Goal: Transaction & Acquisition: Purchase product/service

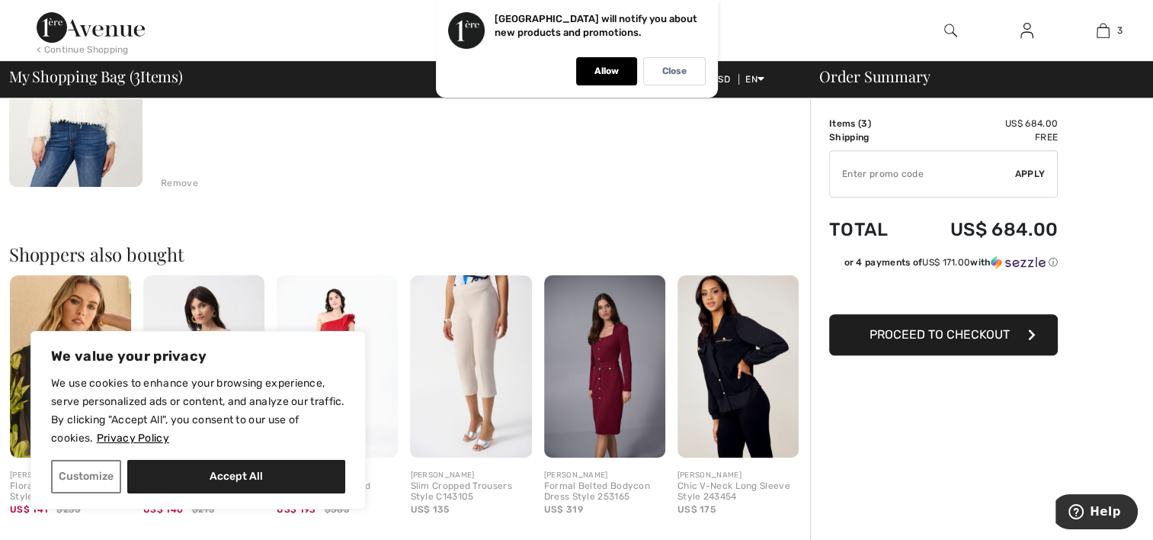
scroll to position [686, 0]
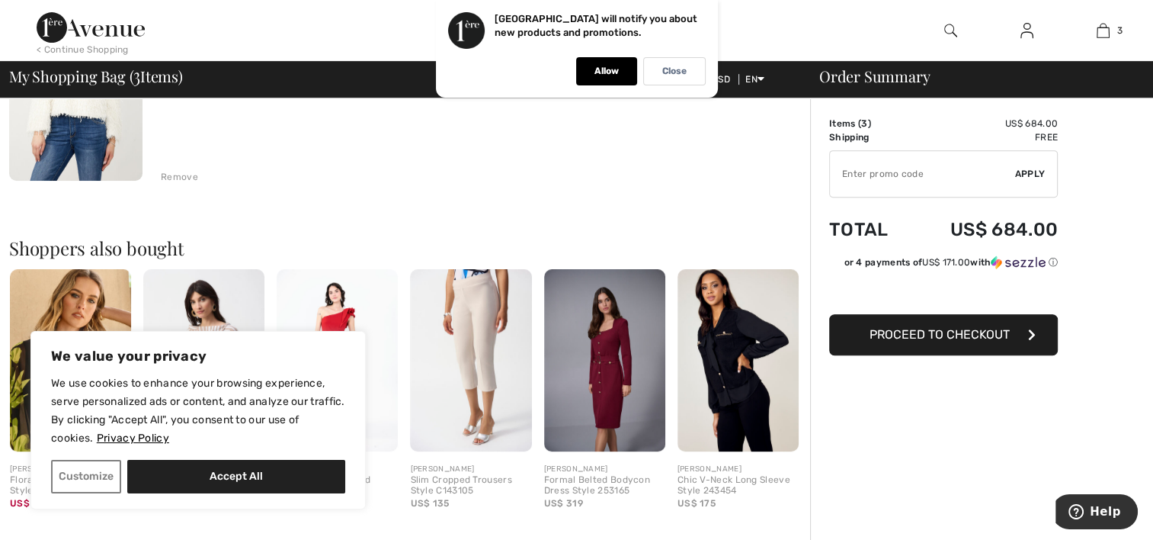
click at [178, 171] on div "Remove" at bounding box center [179, 177] width 37 height 14
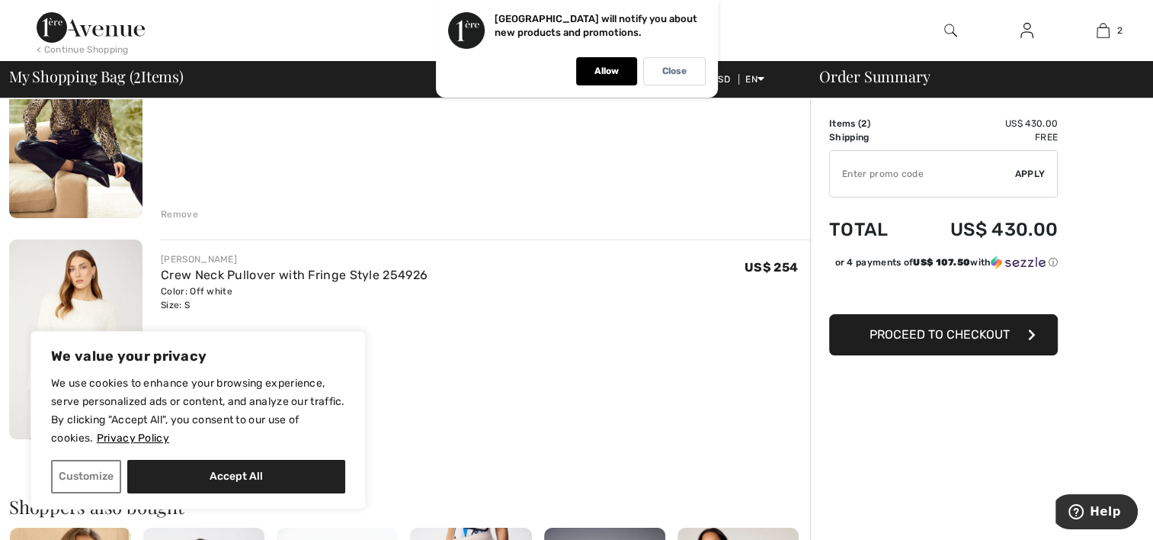
scroll to position [210, 0]
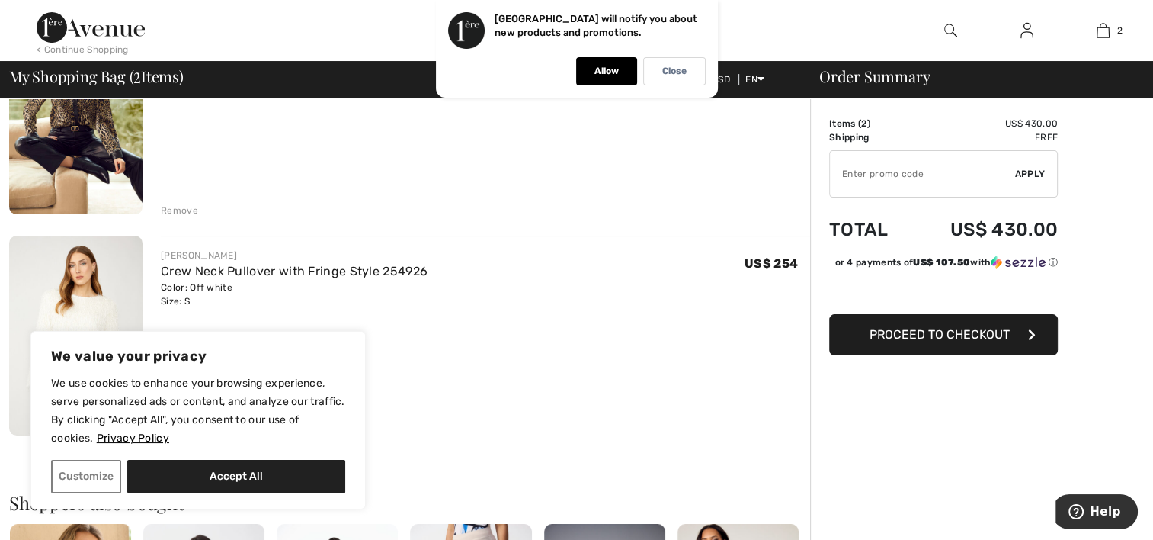
click at [177, 204] on div "Remove" at bounding box center [179, 211] width 37 height 14
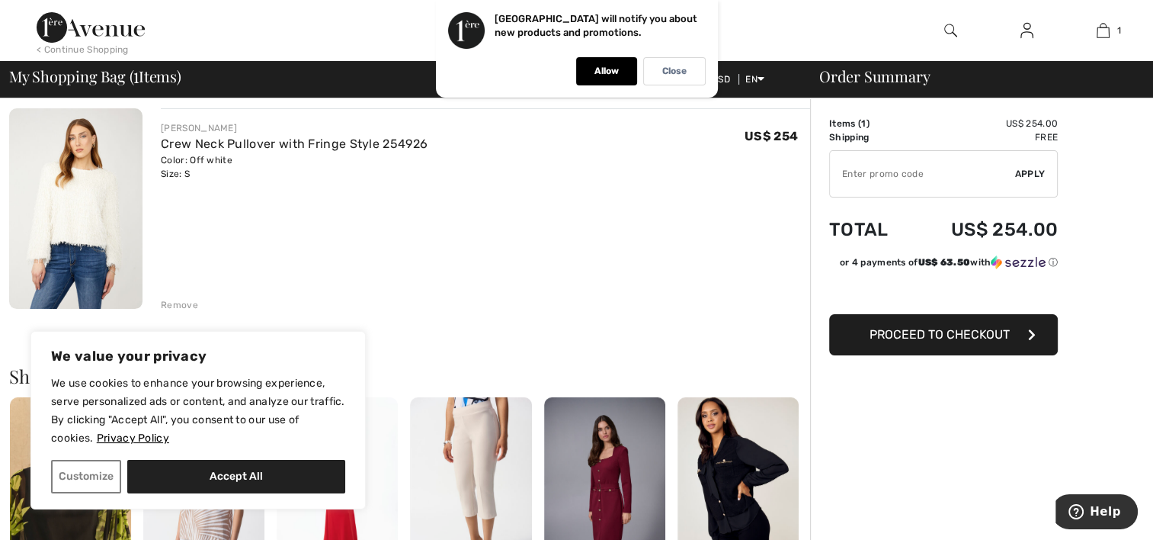
scroll to position [39, 0]
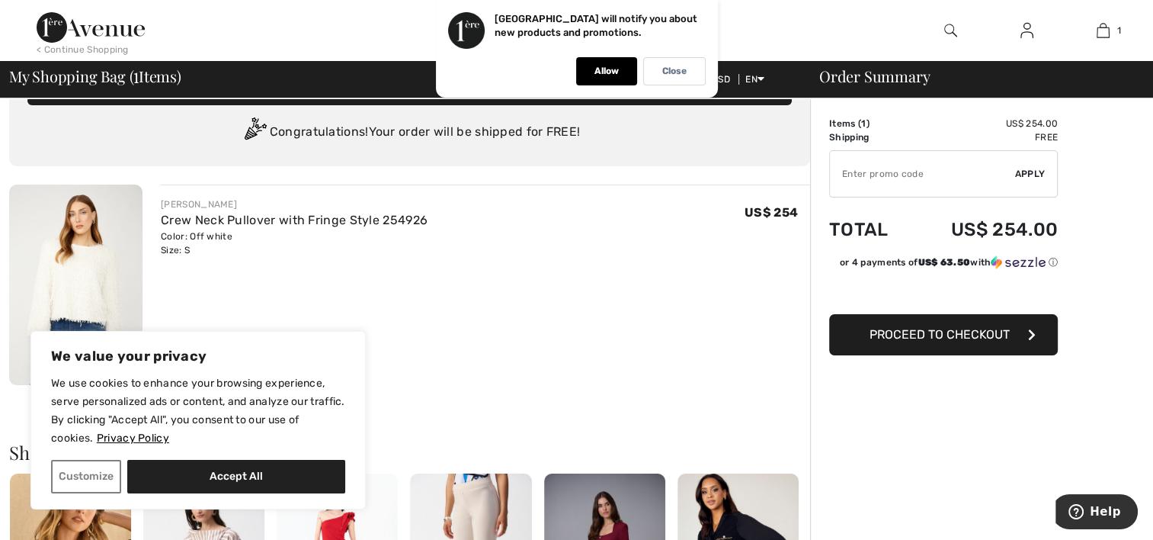
click at [877, 327] on span "Proceed to Checkout" at bounding box center [940, 334] width 140 height 14
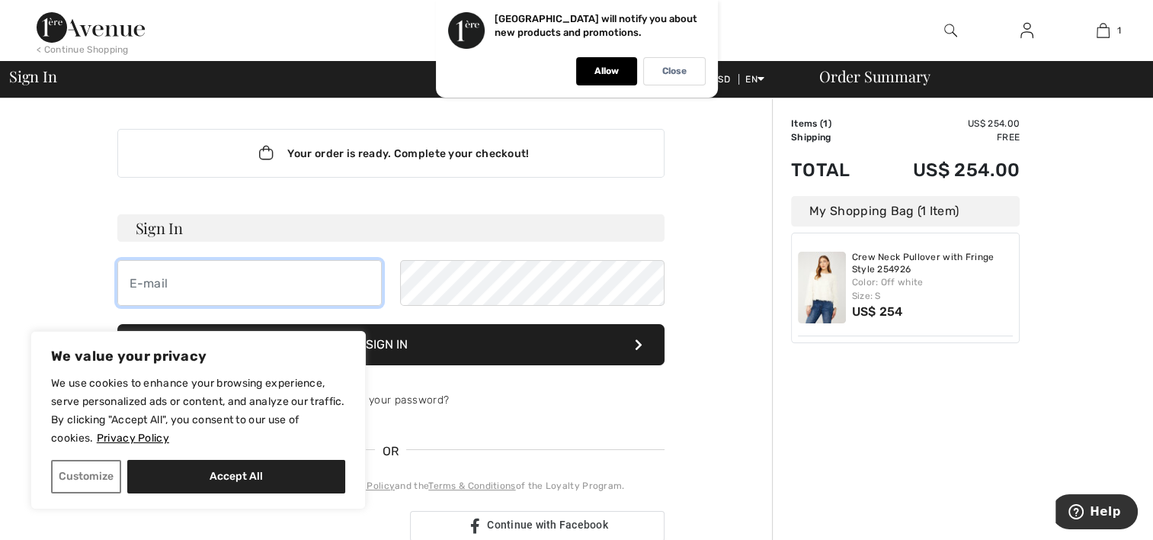
click at [309, 280] on input "email" at bounding box center [249, 283] width 265 height 46
type input "[EMAIL_ADDRESS][DOMAIN_NAME]"
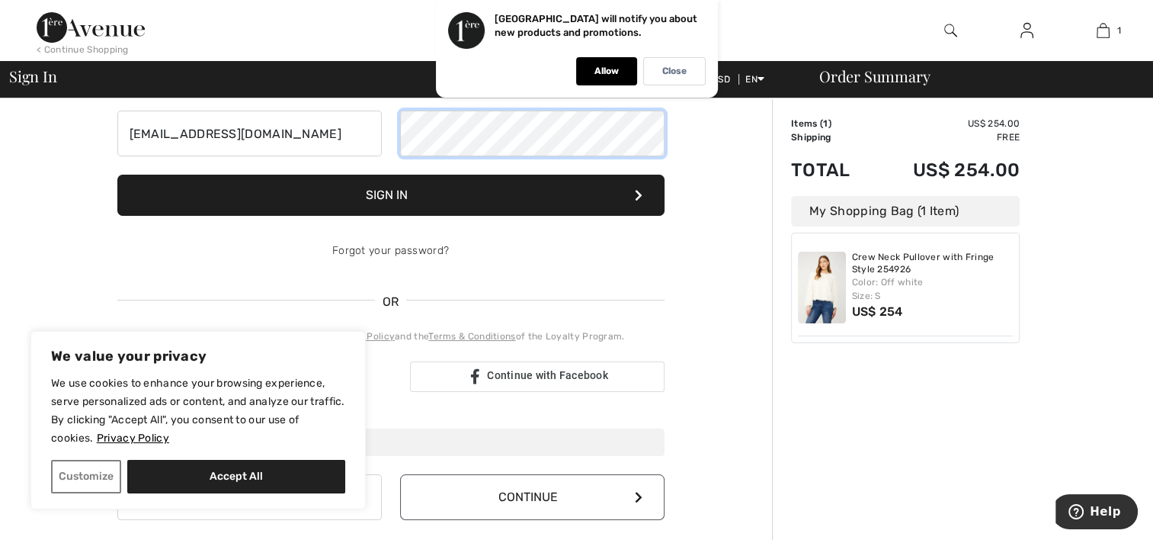
scroll to position [152, 0]
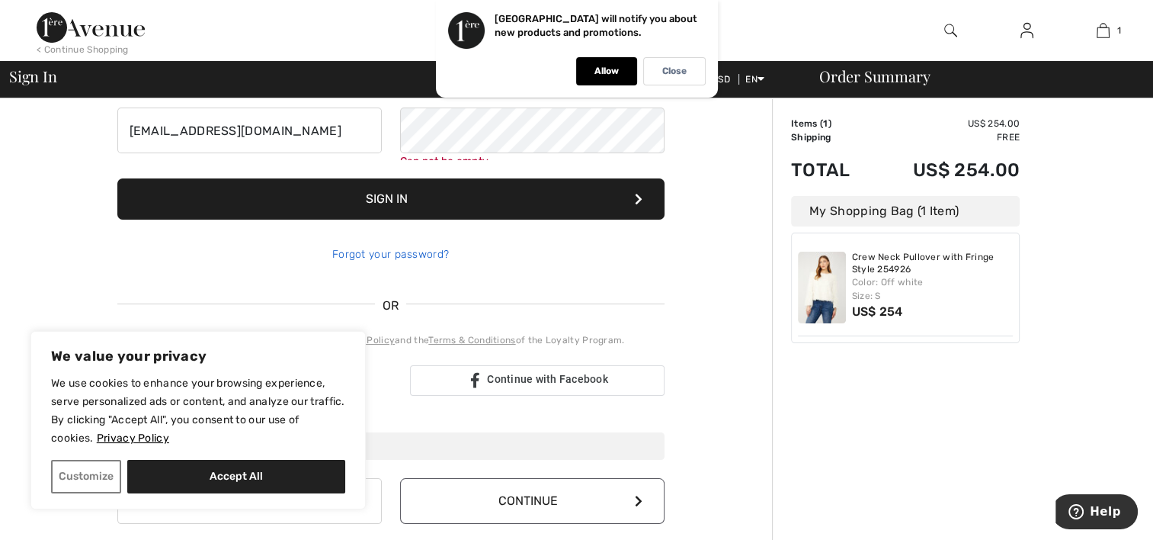
click at [387, 240] on div "Forgot your password?" at bounding box center [390, 255] width 547 height 46
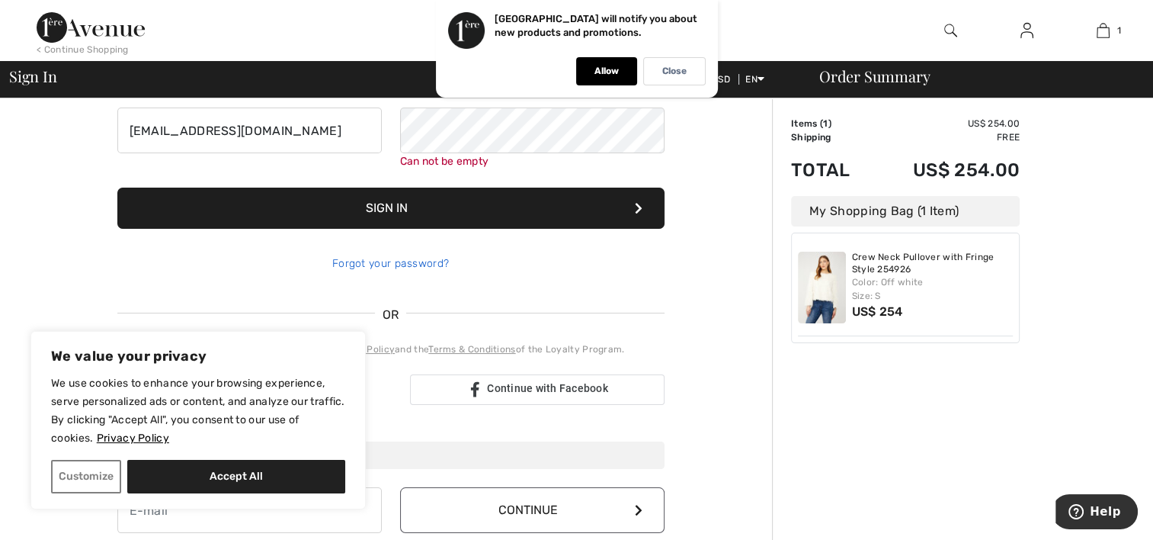
click at [386, 260] on link "Forgot your password?" at bounding box center [390, 263] width 117 height 13
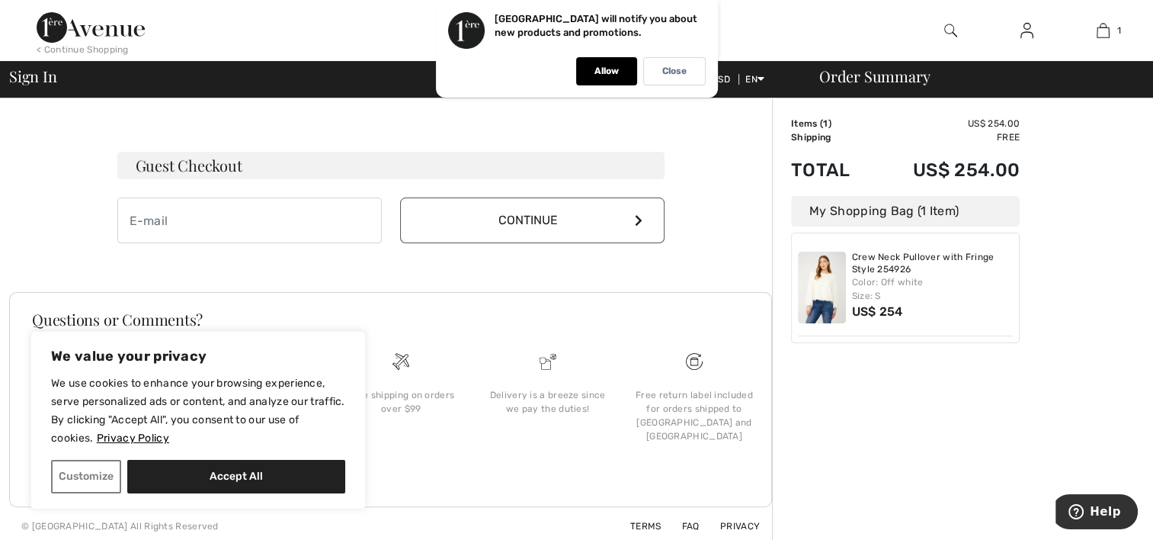
scroll to position [281, 0]
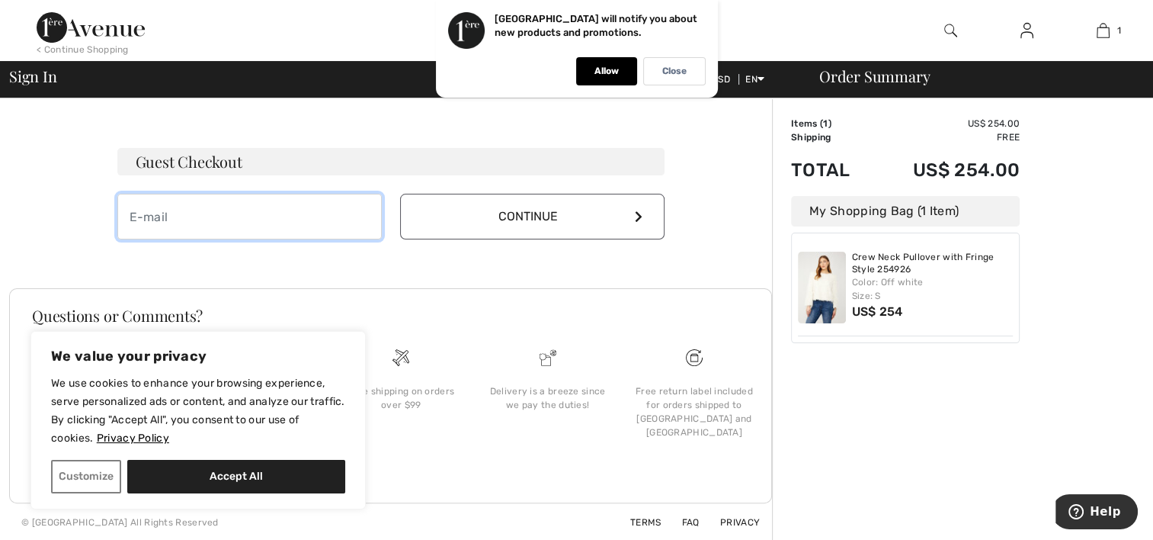
click at [252, 222] on input "email" at bounding box center [249, 217] width 265 height 46
type input "[EMAIL_ADDRESS][DOMAIN_NAME]"
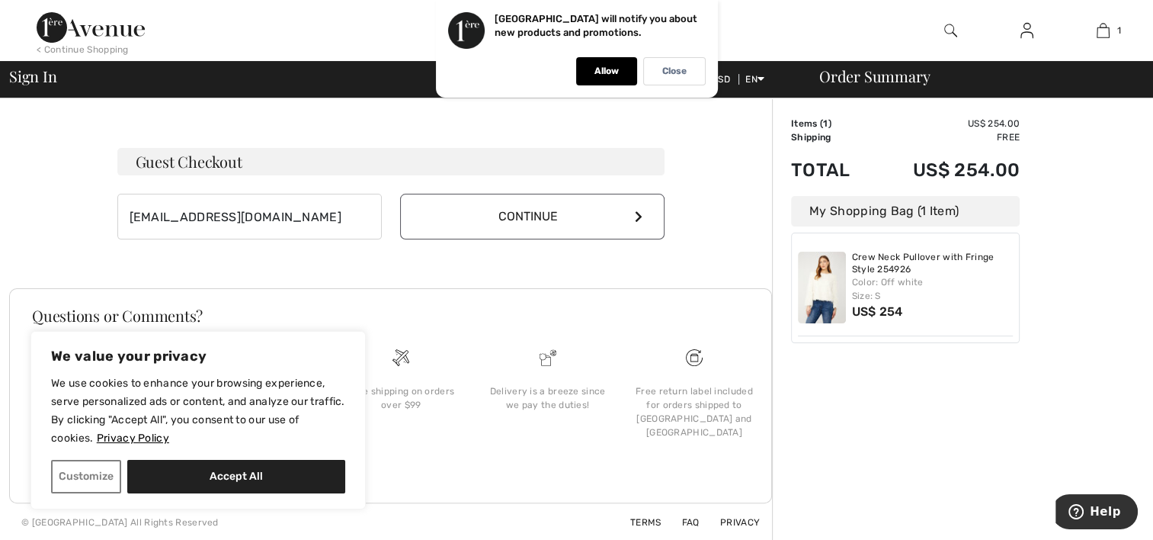
click at [637, 206] on button "Continue" at bounding box center [532, 217] width 265 height 46
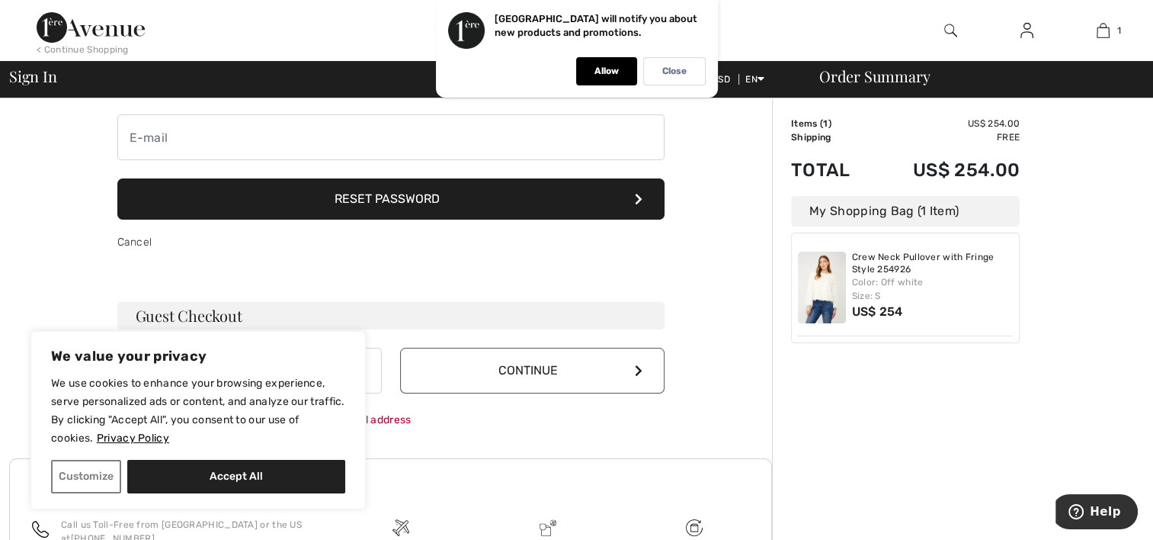
scroll to position [152, 0]
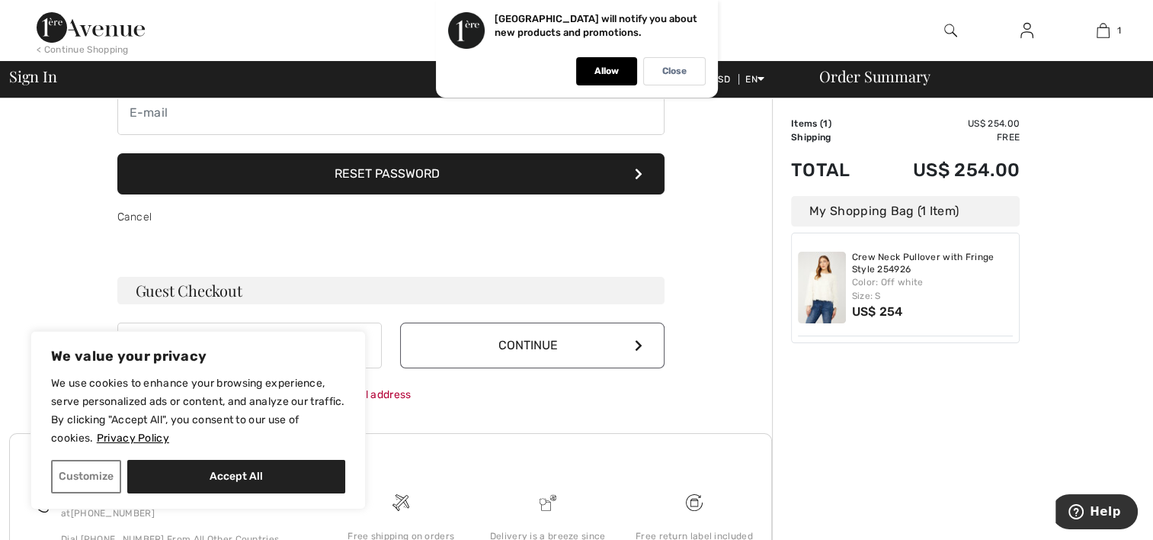
click at [411, 168] on button "Reset Password" at bounding box center [390, 173] width 547 height 41
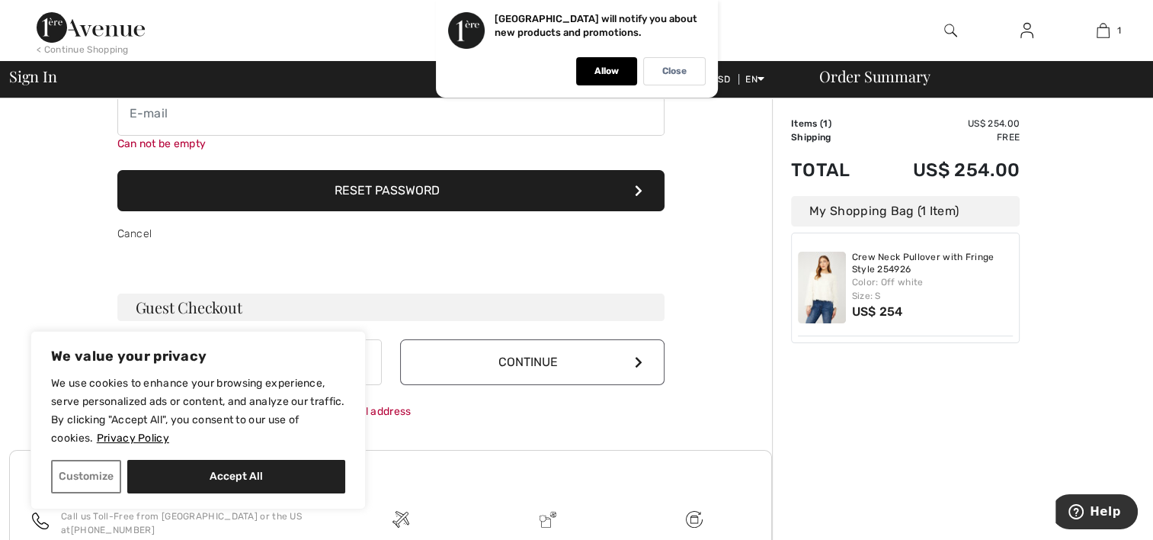
scroll to position [119, 0]
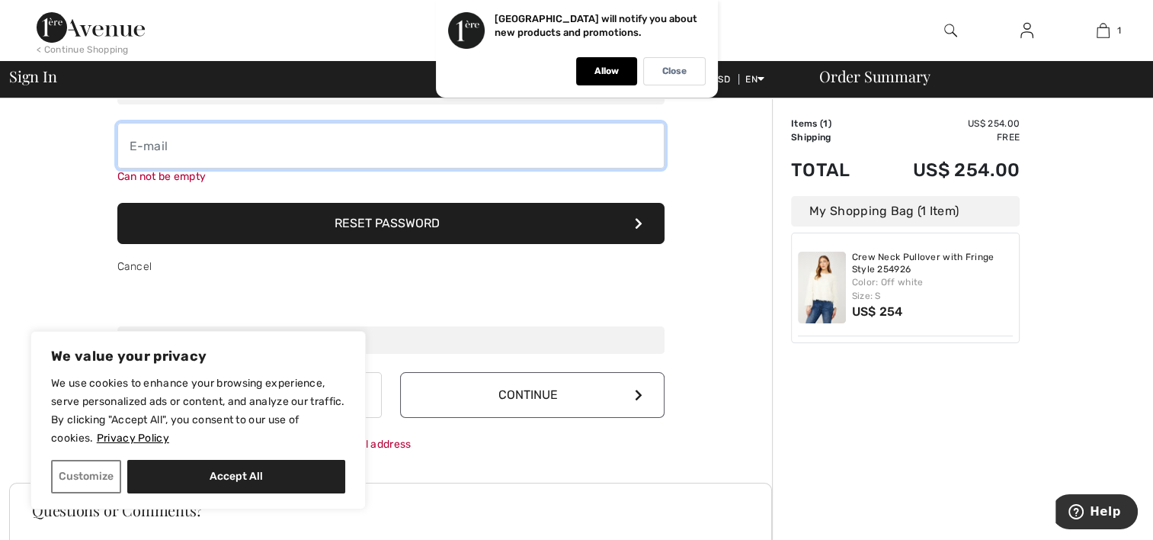
click at [226, 143] on input "email" at bounding box center [390, 146] width 547 height 46
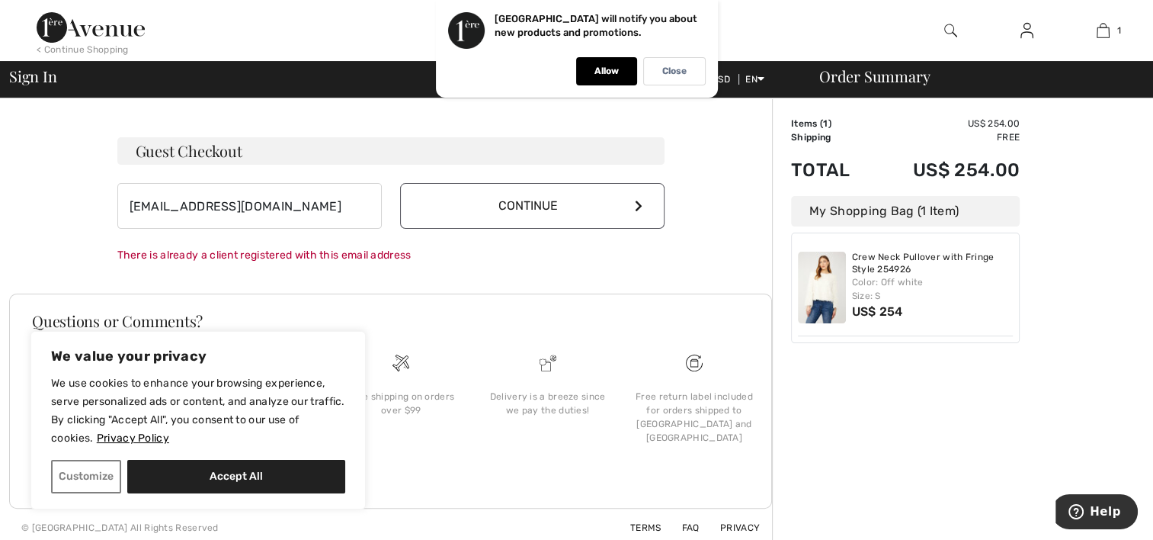
scroll to position [314, 0]
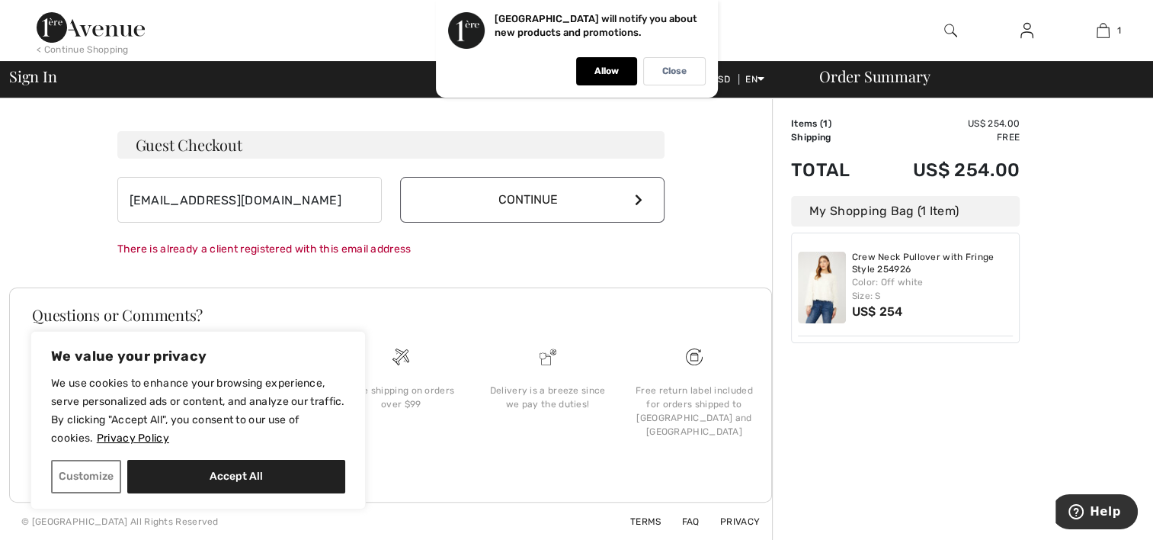
type input "j"
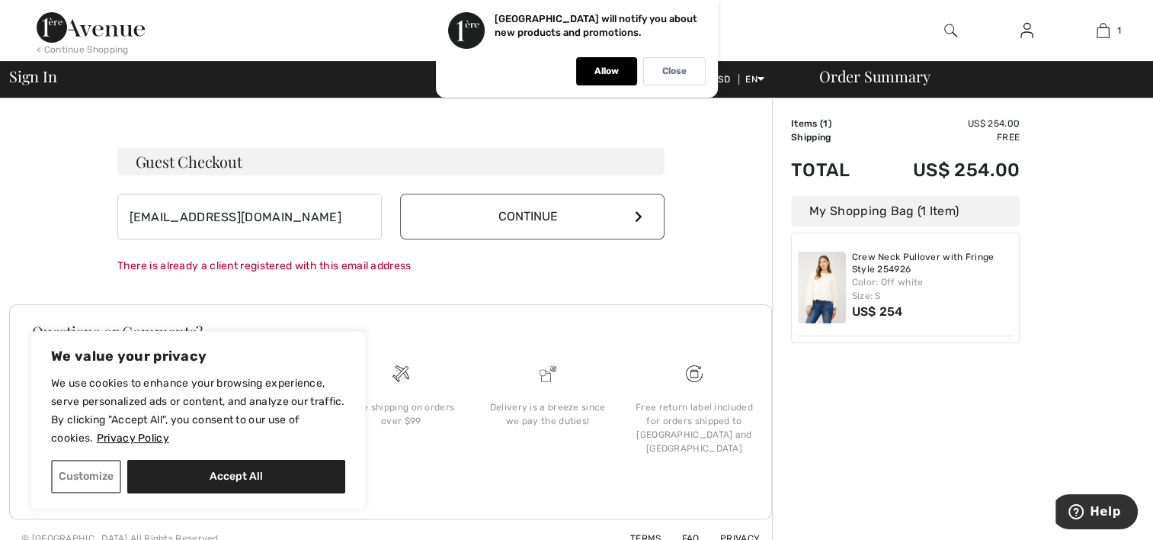
click at [634, 194] on button "Continue" at bounding box center [532, 217] width 265 height 46
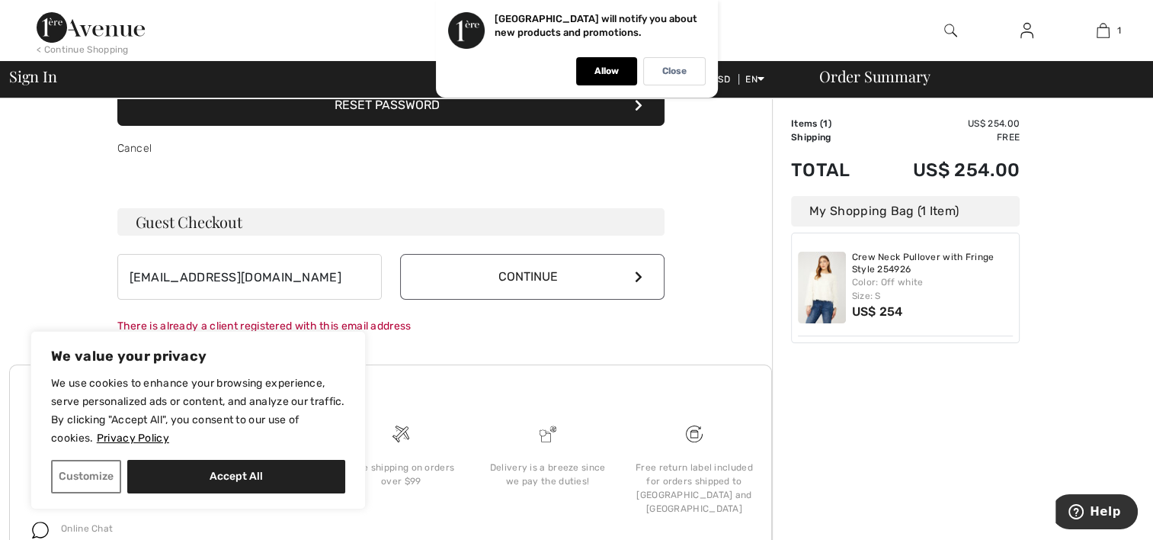
scroll to position [145, 0]
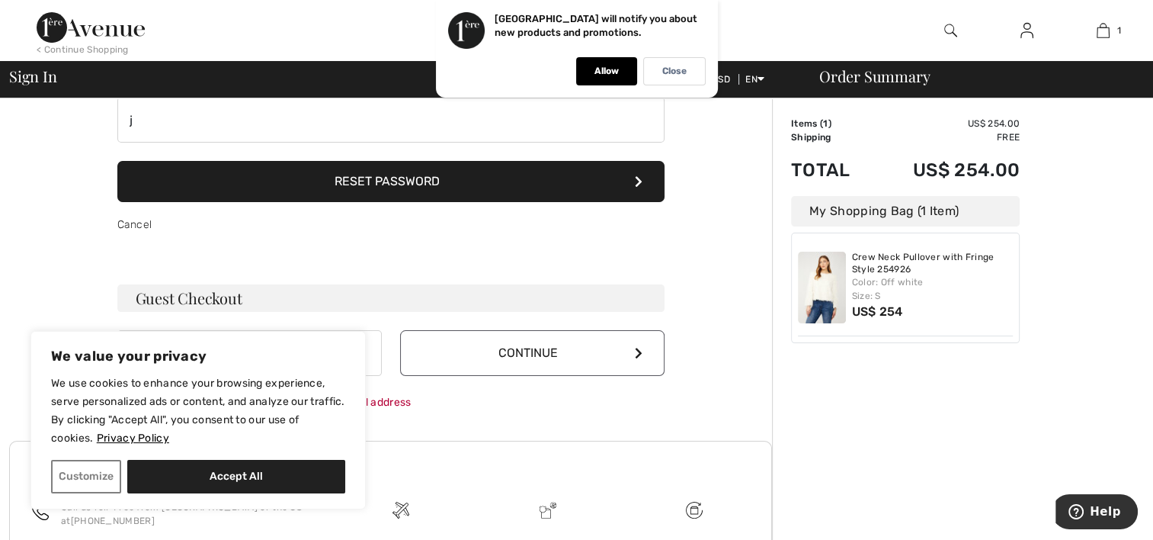
click at [353, 364] on div "We value your privacy We use cookies to enhance your browsing experience, serve…" at bounding box center [197, 420] width 335 height 178
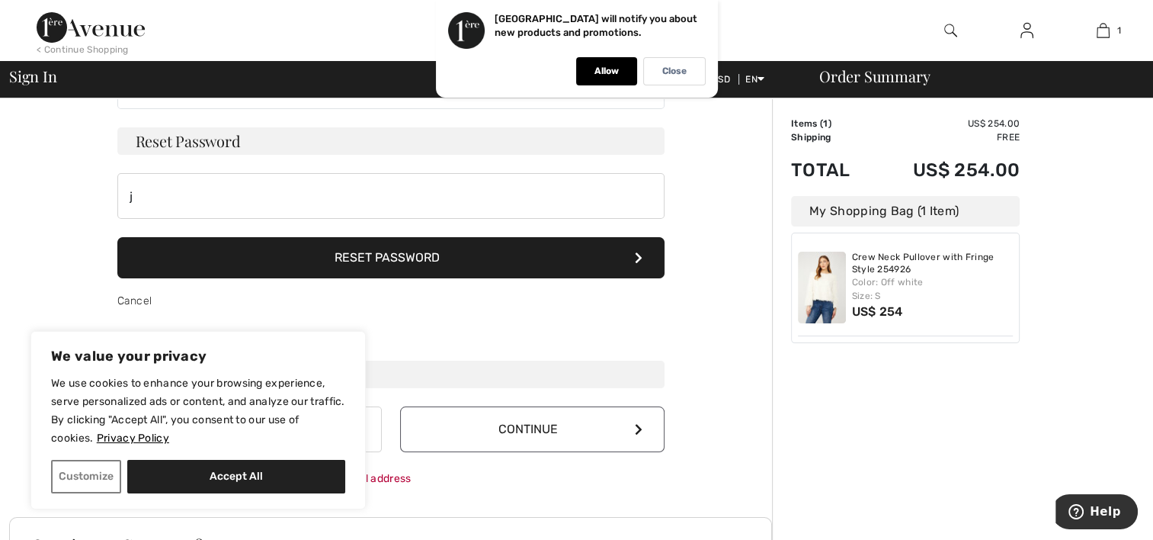
scroll to position [0, 0]
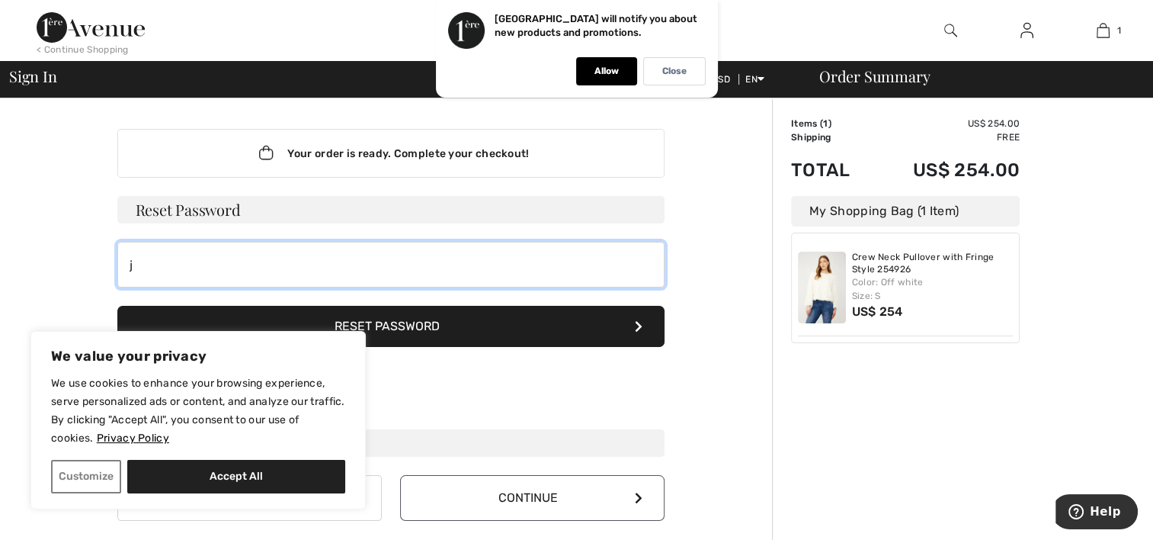
drag, startPoint x: 137, startPoint y: 268, endPoint x: 163, endPoint y: 259, distance: 27.5
click at [139, 268] on input "j" at bounding box center [390, 265] width 547 height 46
type input "ShprGrlGiLMN1020&@"
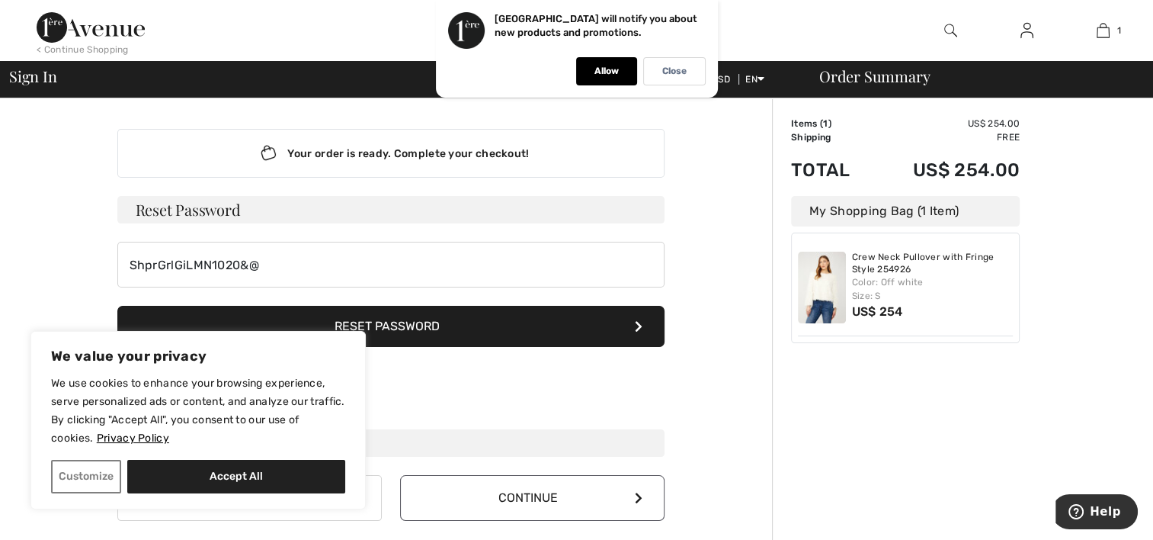
click at [390, 323] on button "Reset Password" at bounding box center [390, 326] width 547 height 41
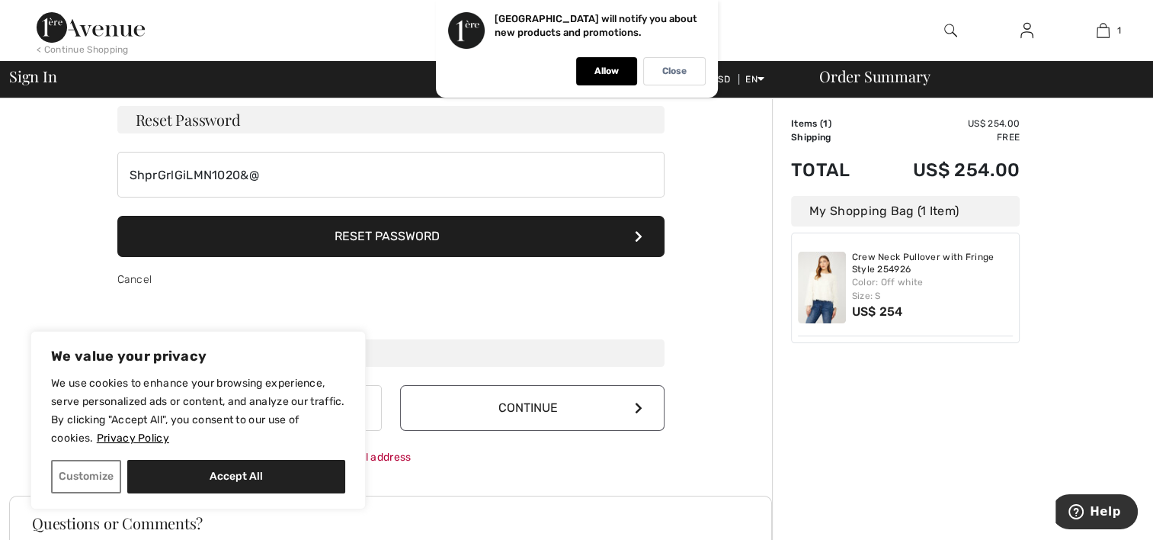
scroll to position [43, 0]
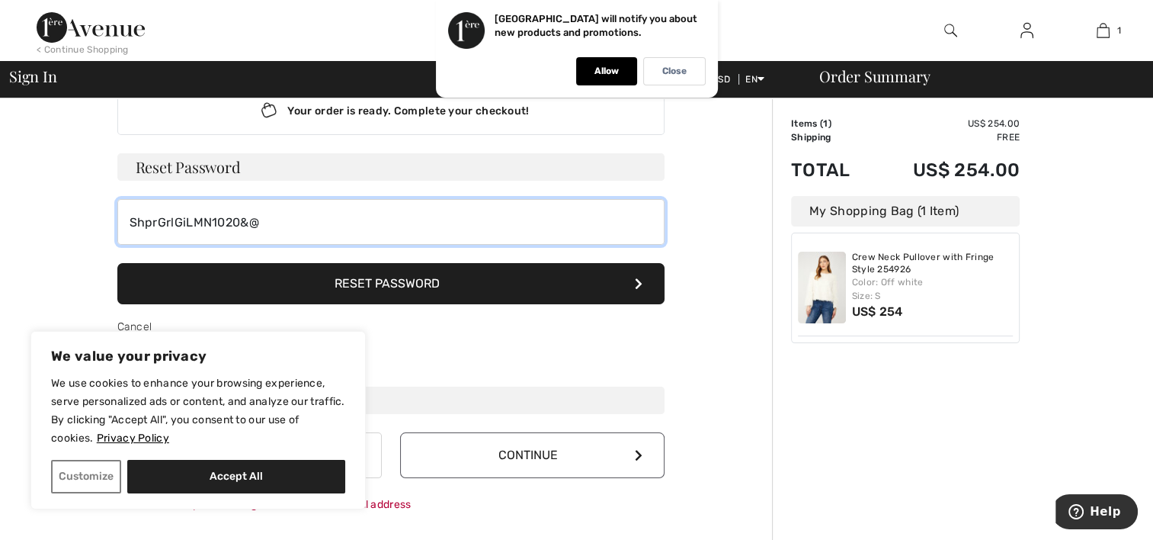
click at [275, 216] on input "ShprGrlGiLMN1020&@" at bounding box center [390, 222] width 547 height 46
click at [117, 263] on button "Reset Password" at bounding box center [390, 283] width 547 height 41
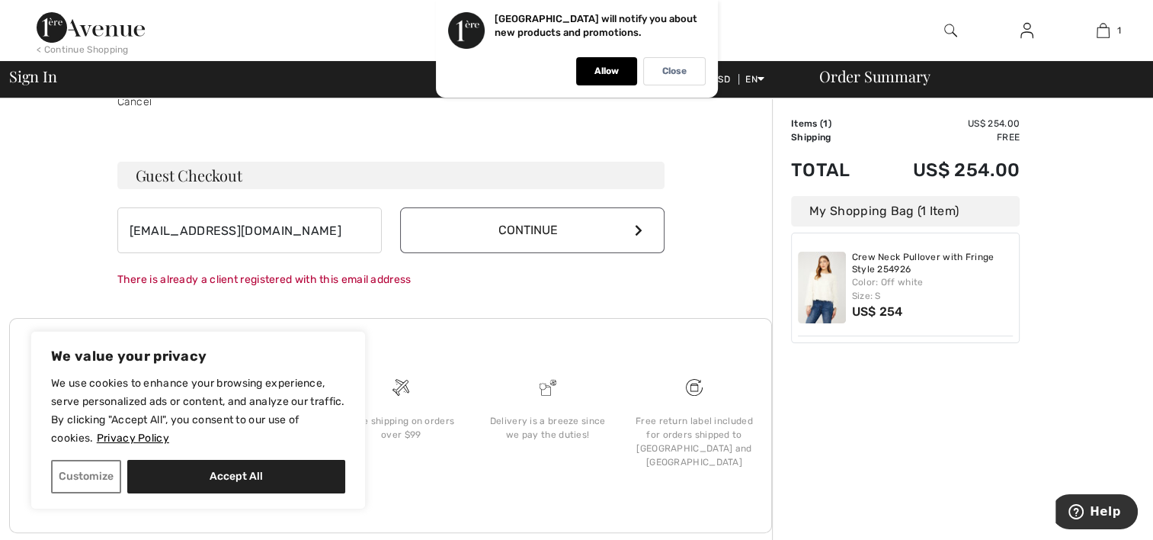
scroll to position [297, 0]
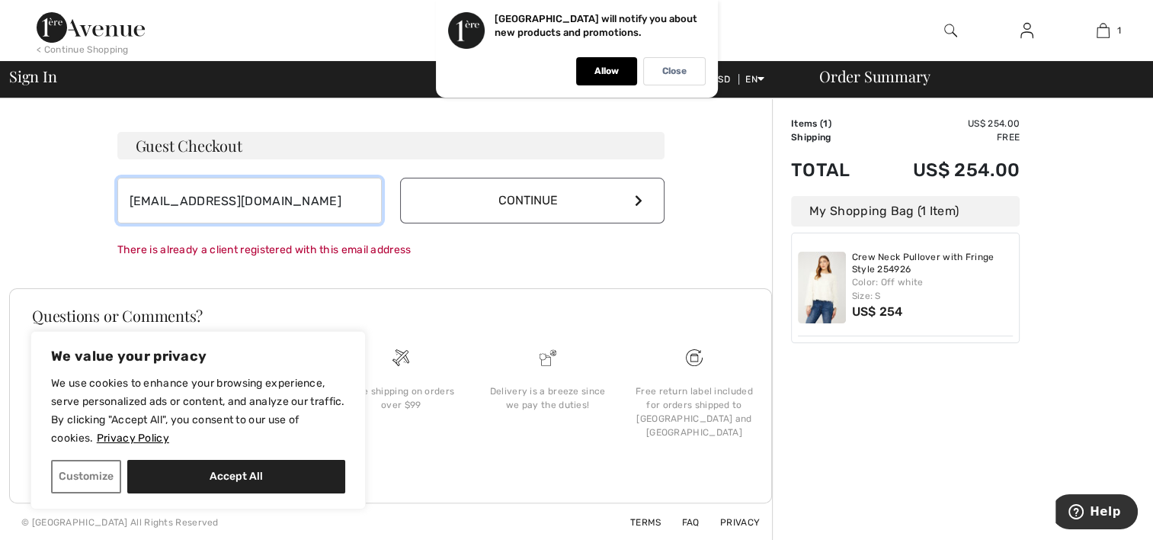
click at [309, 195] on input "[EMAIL_ADDRESS][DOMAIN_NAME]" at bounding box center [249, 201] width 265 height 46
type input "j"
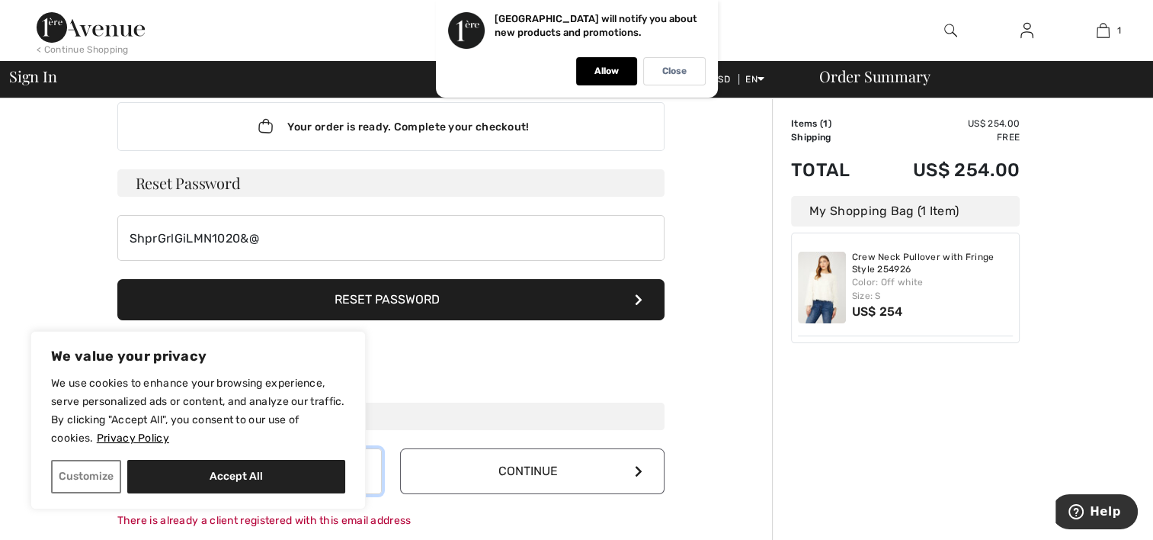
scroll to position [0, 0]
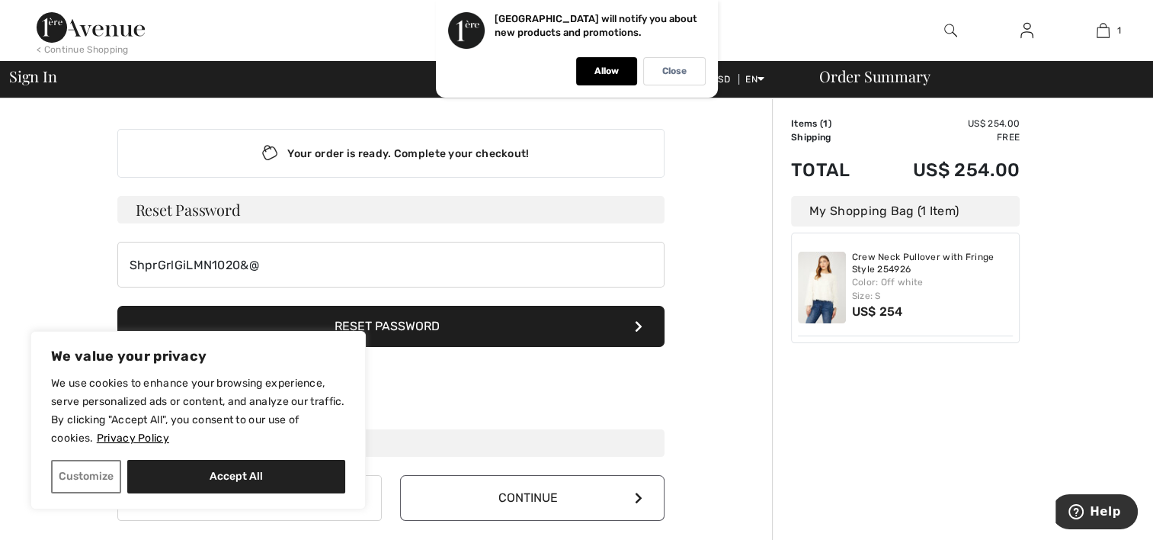
click at [421, 324] on button "Reset Password" at bounding box center [390, 326] width 547 height 41
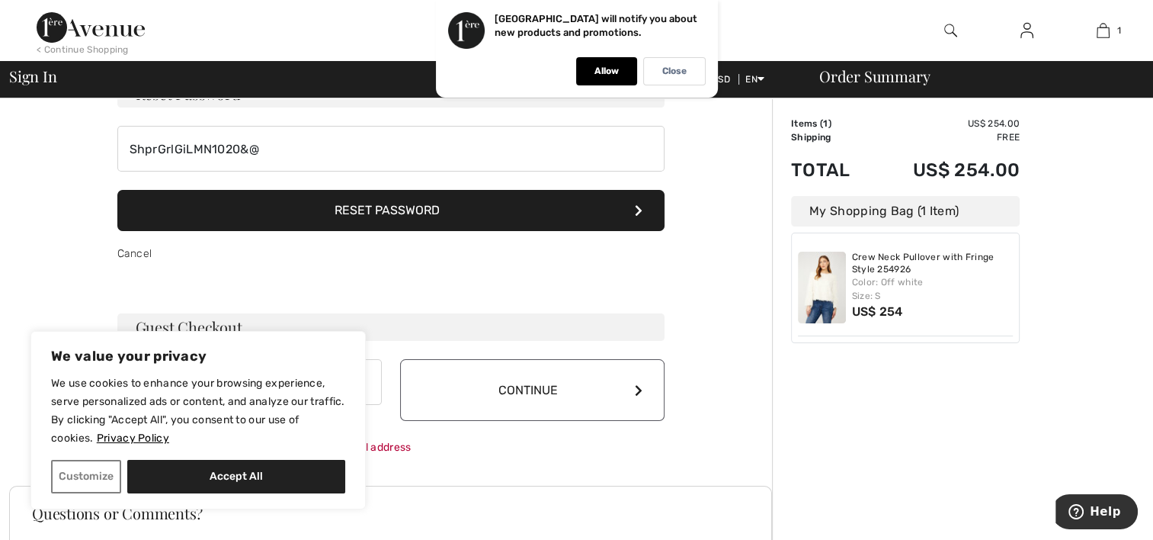
scroll to position [119, 0]
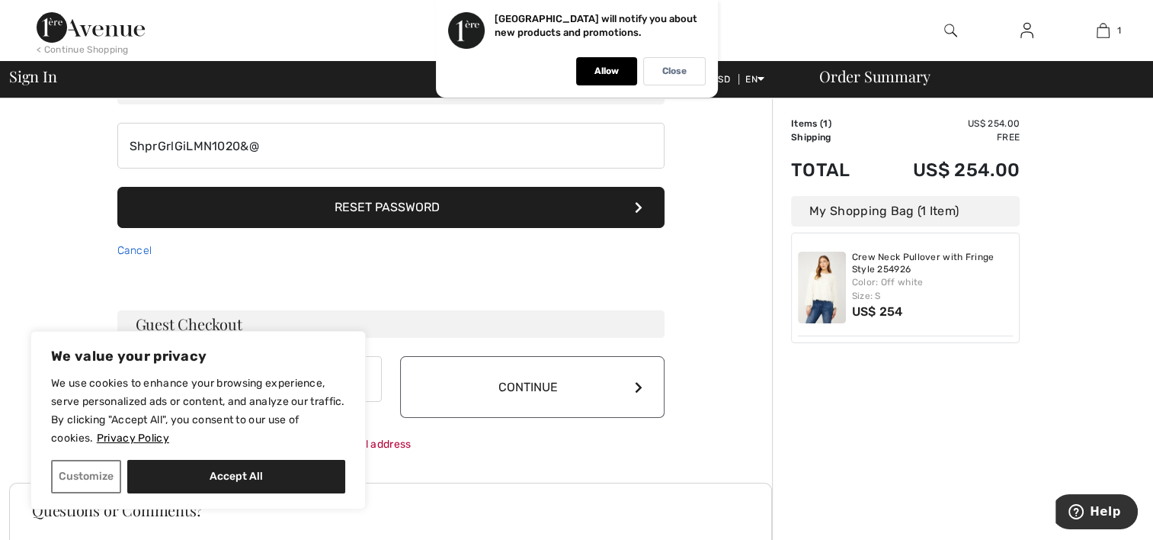
click at [125, 246] on link "Cancel" at bounding box center [134, 250] width 35 height 13
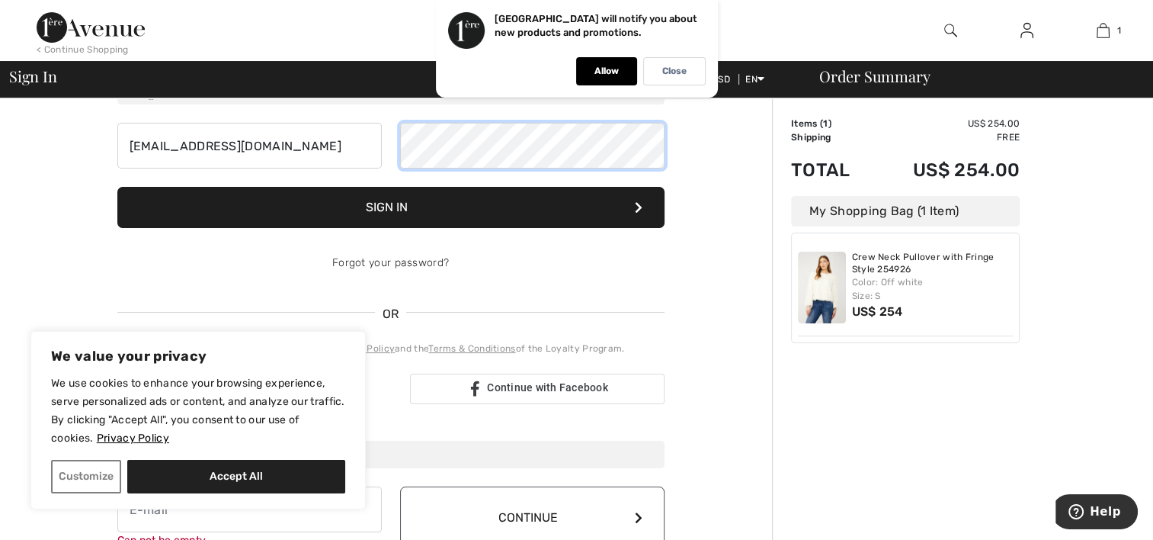
click at [117, 187] on button "Sign In" at bounding box center [390, 207] width 547 height 41
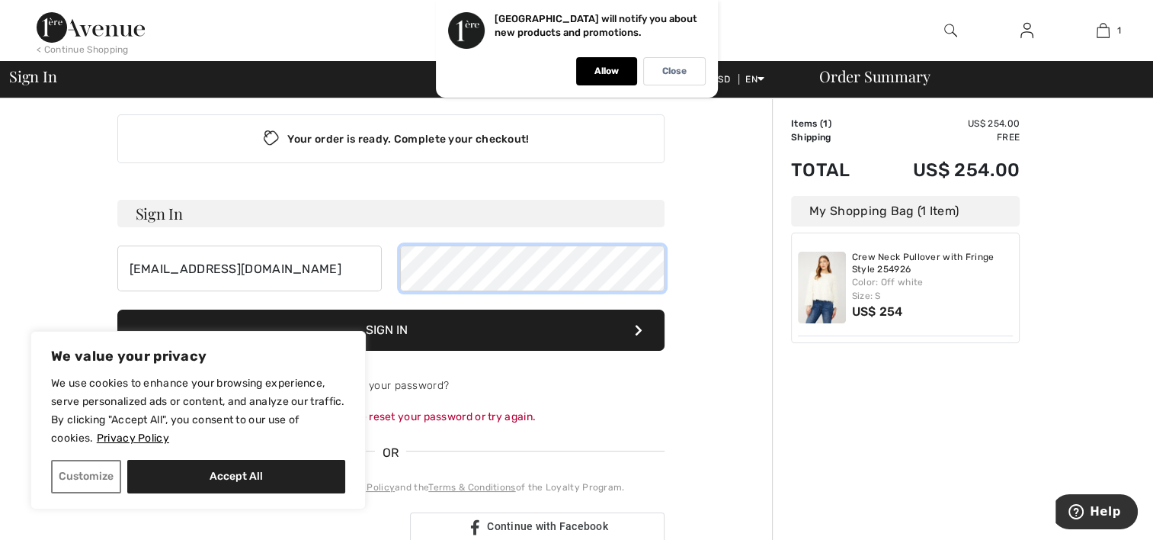
scroll to position [0, 0]
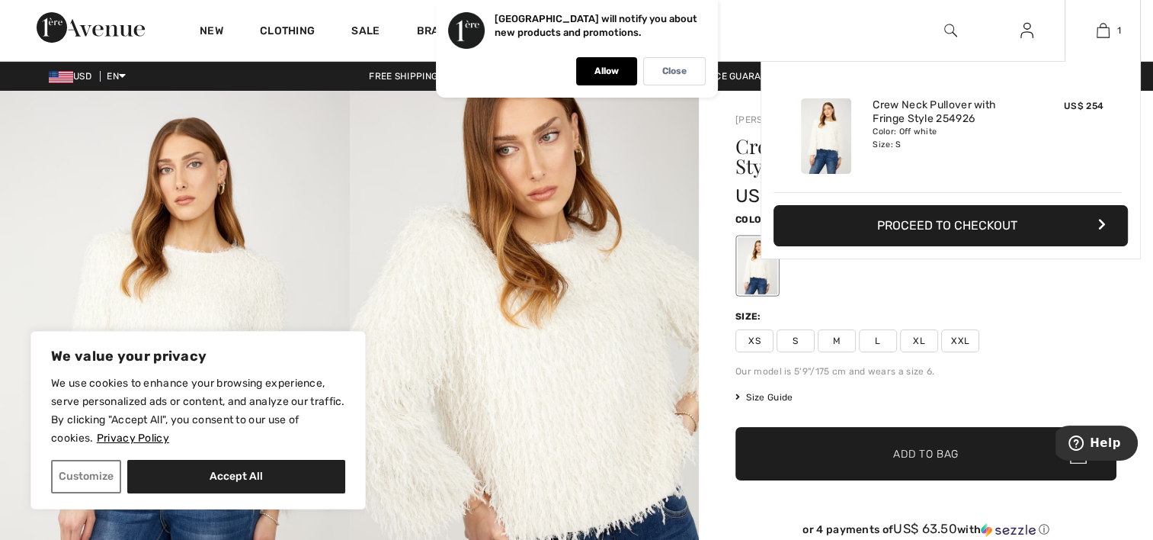
click at [1037, 220] on button "Proceed to Checkout" at bounding box center [951, 225] width 354 height 41
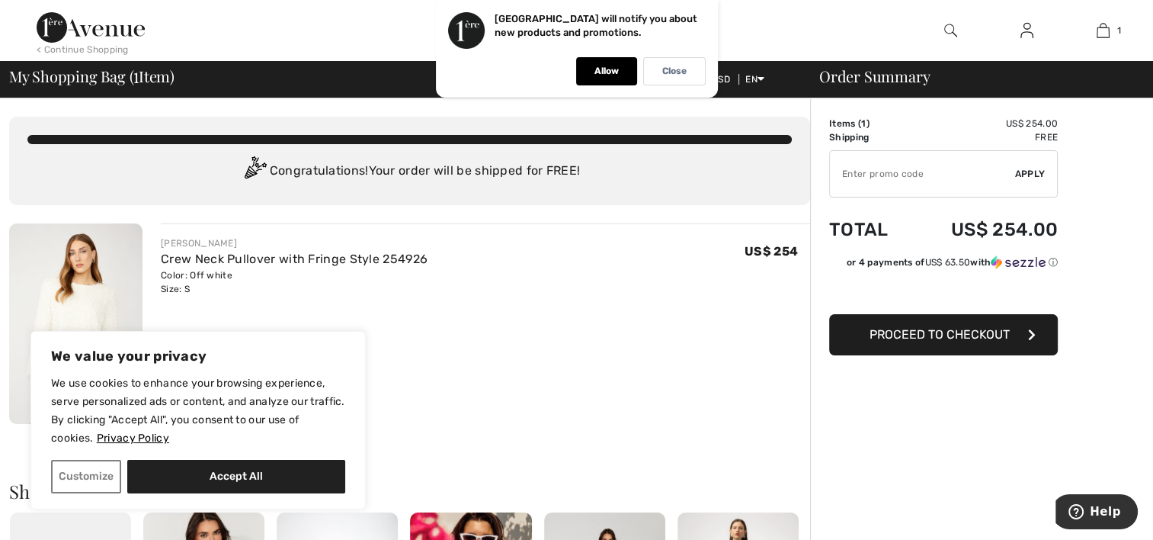
click at [964, 327] on span "Proceed to Checkout" at bounding box center [940, 334] width 140 height 14
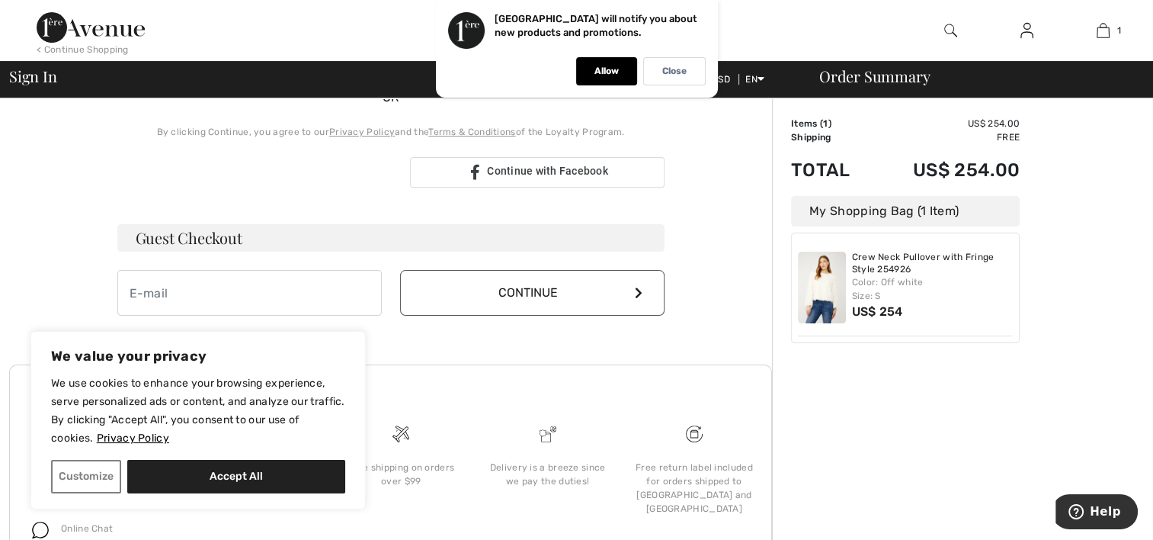
scroll to position [381, 0]
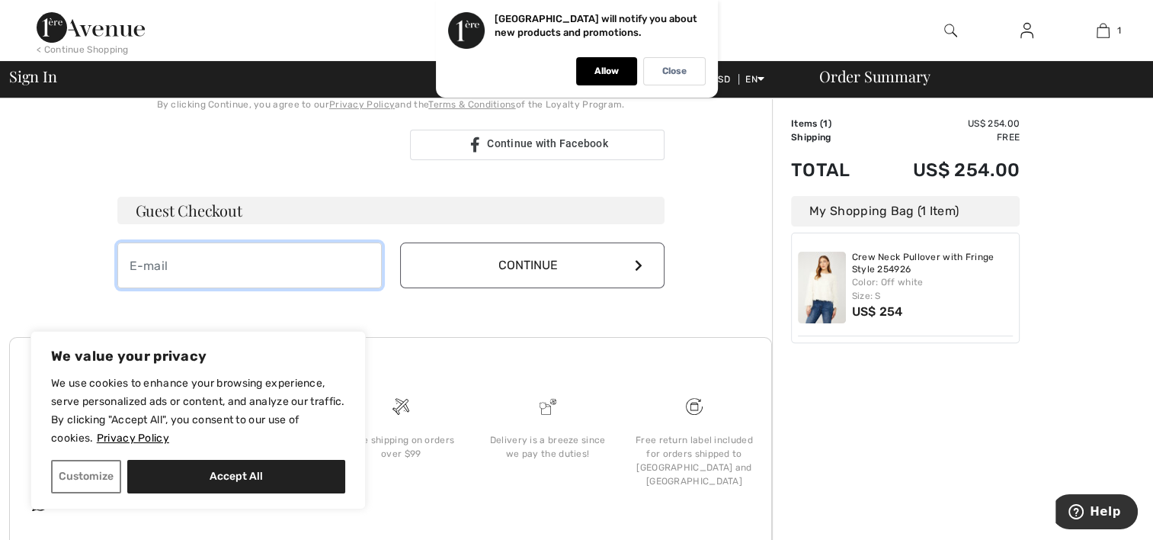
click at [238, 264] on input "email" at bounding box center [249, 265] width 265 height 46
type input "[EMAIL_ADDRESS][DOMAIN_NAME]"
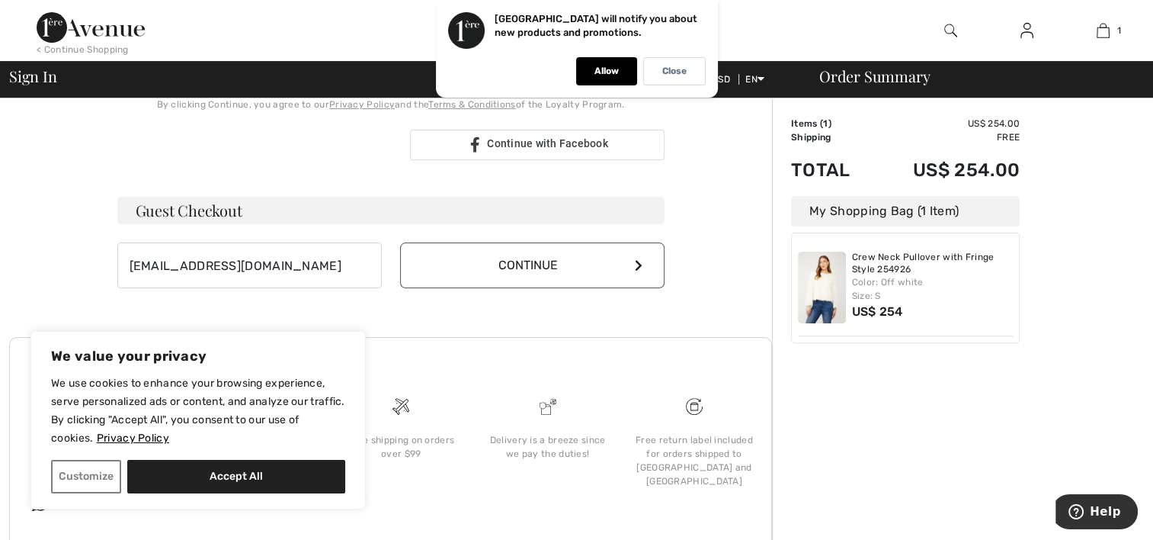
click at [634, 256] on button "Continue" at bounding box center [532, 265] width 265 height 46
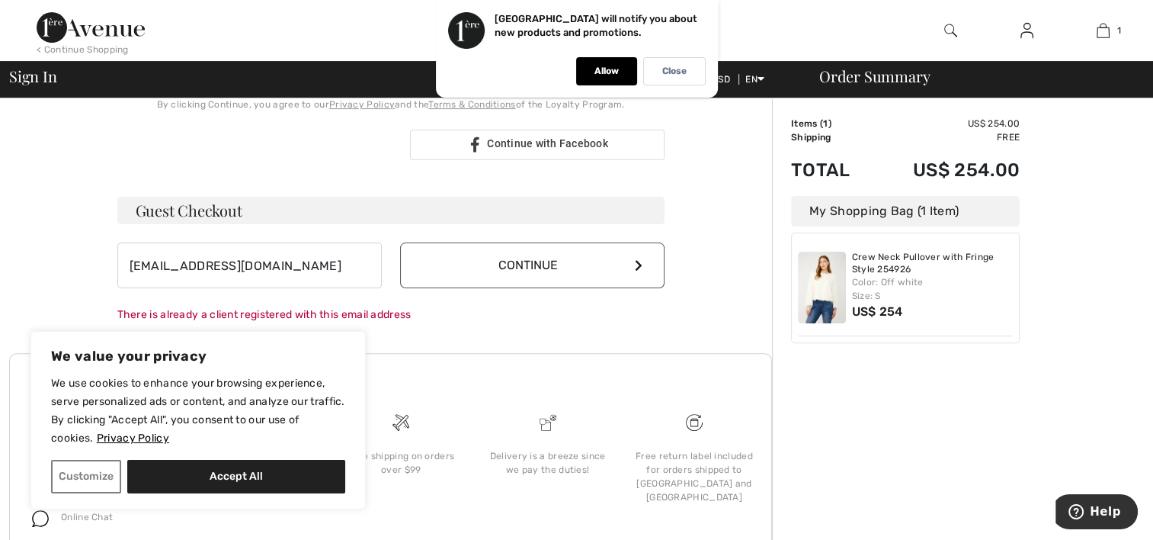
click at [702, 150] on div "Your order is ready. Complete your checkout! Sign In Sign In Forgot your passwo…" at bounding box center [390, 161] width 763 height 889
click at [661, 61] on div "Close" at bounding box center [674, 71] width 63 height 28
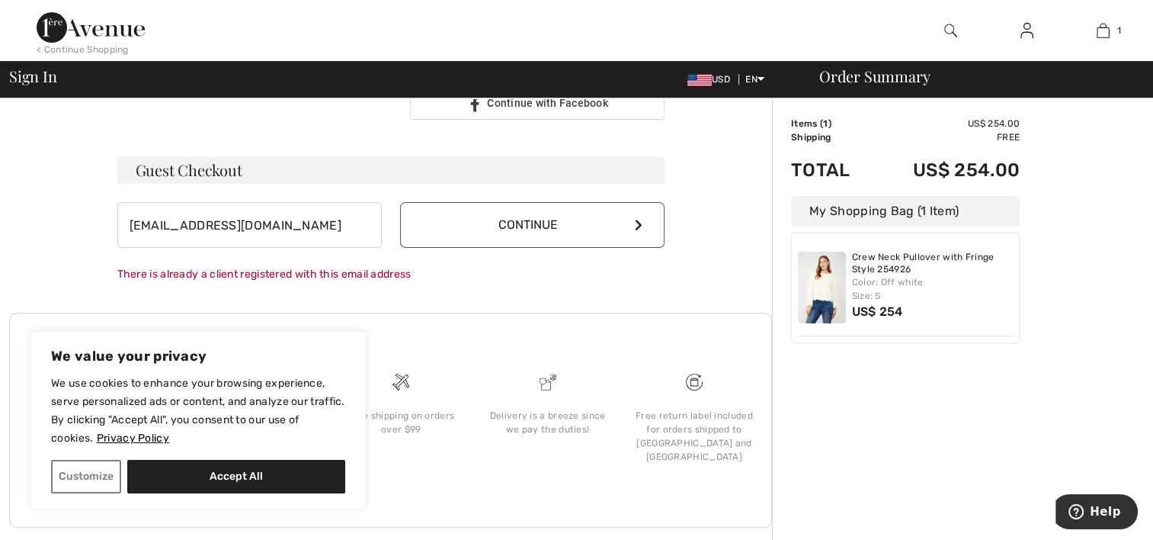
scroll to position [446, 0]
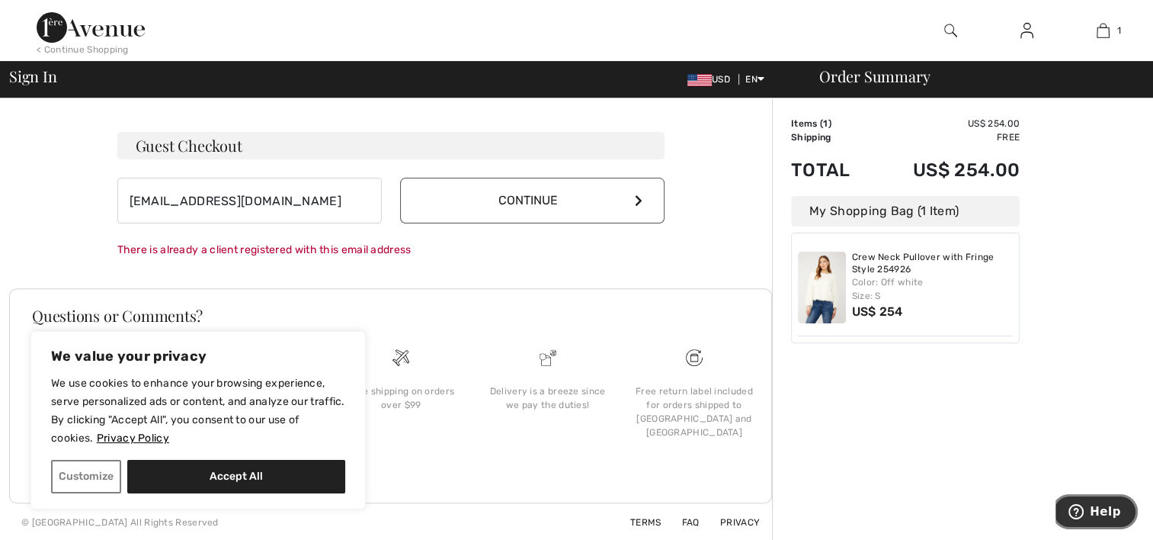
click at [1102, 508] on span "Help" at bounding box center [1105, 512] width 31 height 14
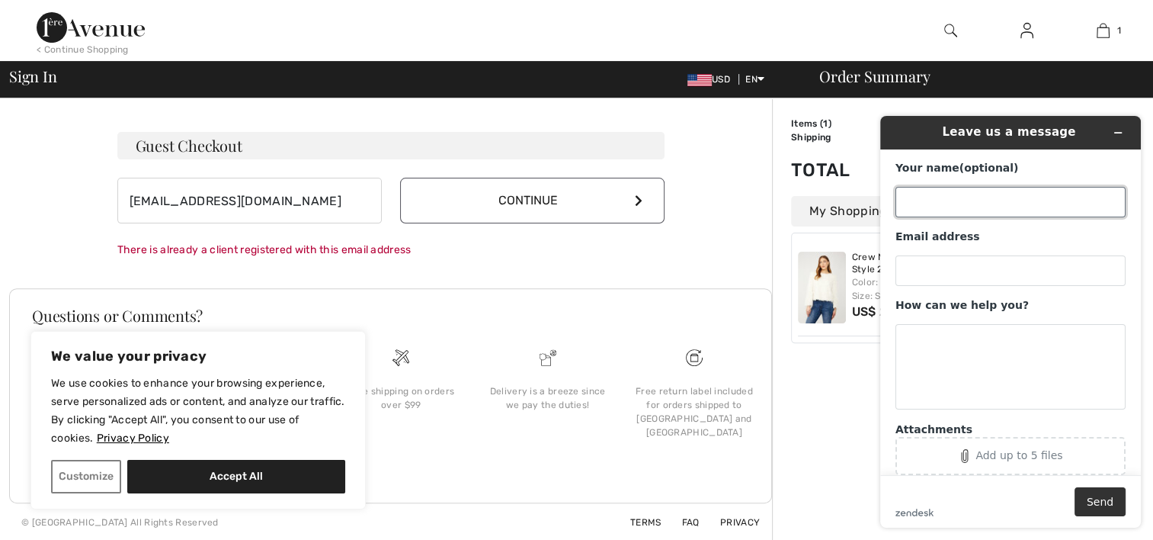
click at [970, 199] on input "Your name (optional)" at bounding box center [1011, 202] width 230 height 30
type input "[PERSON_NAME]"
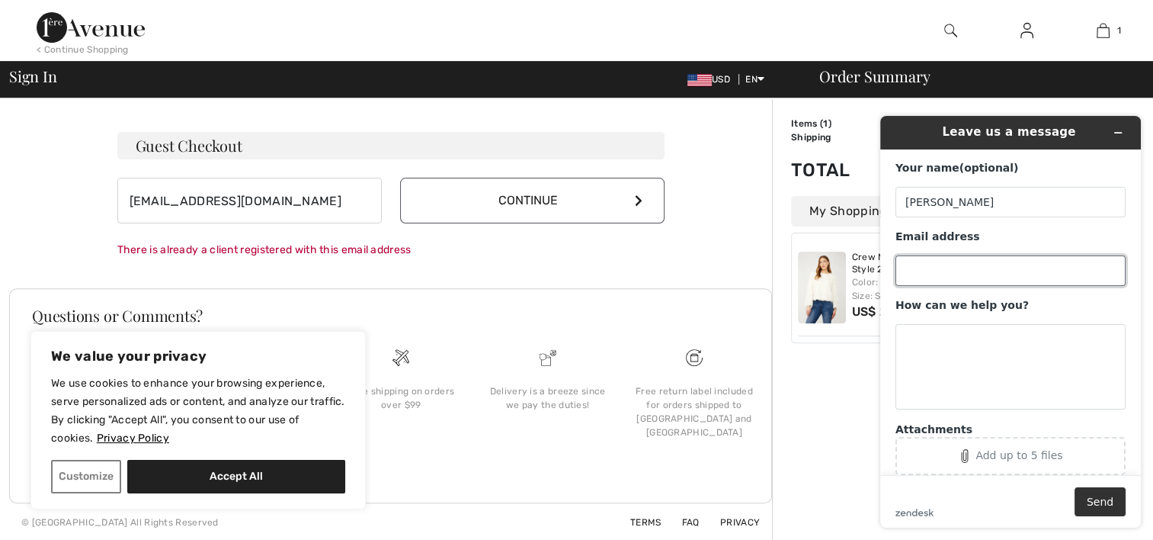
click at [934, 274] on input "Email address" at bounding box center [1011, 270] width 230 height 30
type input "[EMAIL_ADDRESS][DOMAIN_NAME]"
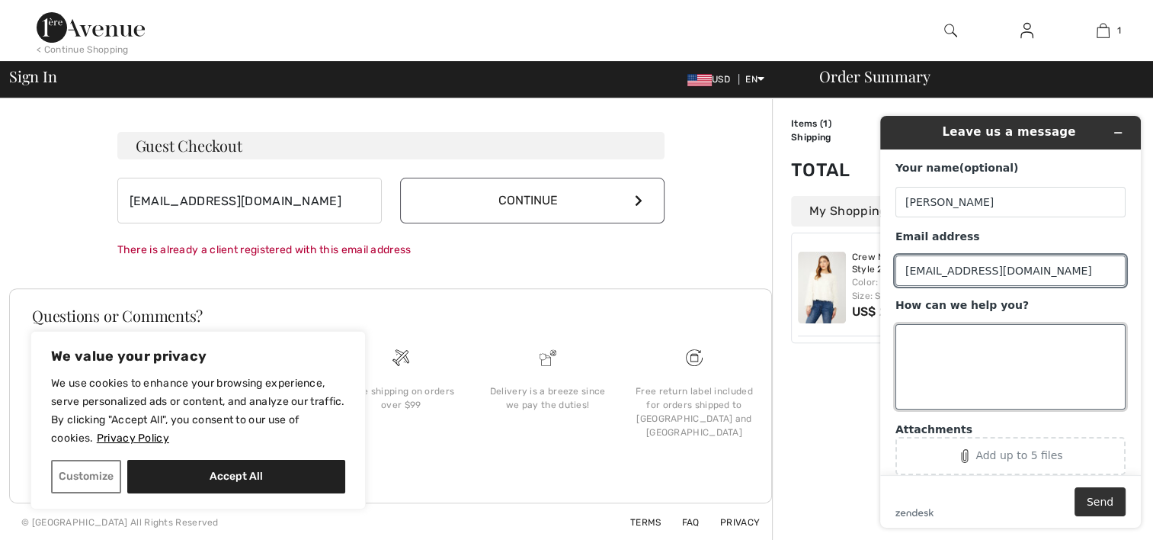
drag, startPoint x: 925, startPoint y: 338, endPoint x: 964, endPoint y: 324, distance: 41.5
click at [925, 338] on textarea "How can we help you?" at bounding box center [1011, 366] width 230 height 85
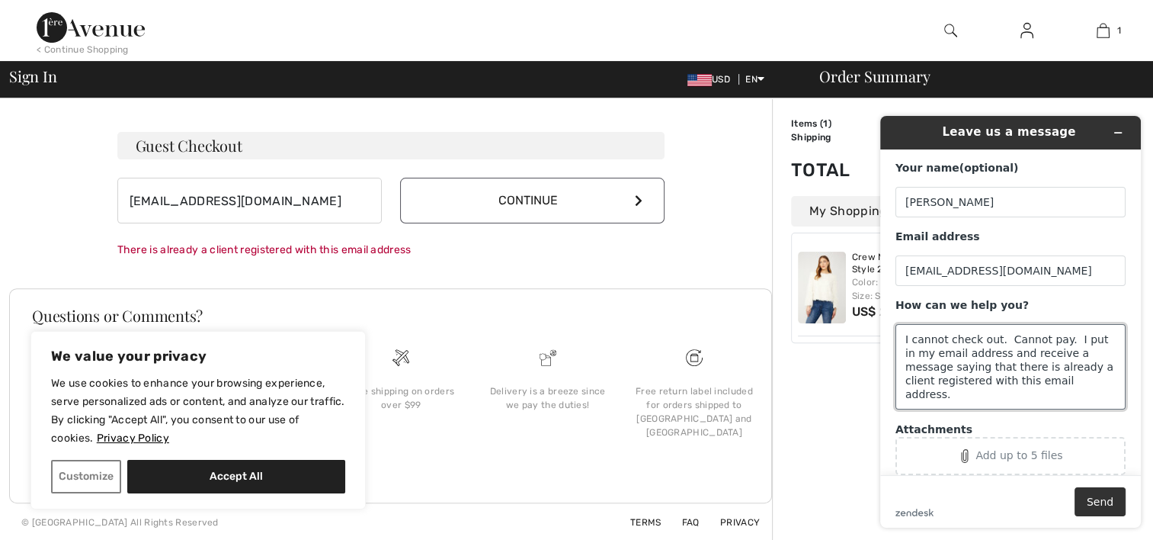
click at [1079, 380] on textarea "I cannot check out. Cannot pay. I put in my email address and receive a message…" at bounding box center [1011, 366] width 230 height 85
type textarea "I cannot check out. Cannot pay. I put in my email address and receive a message…"
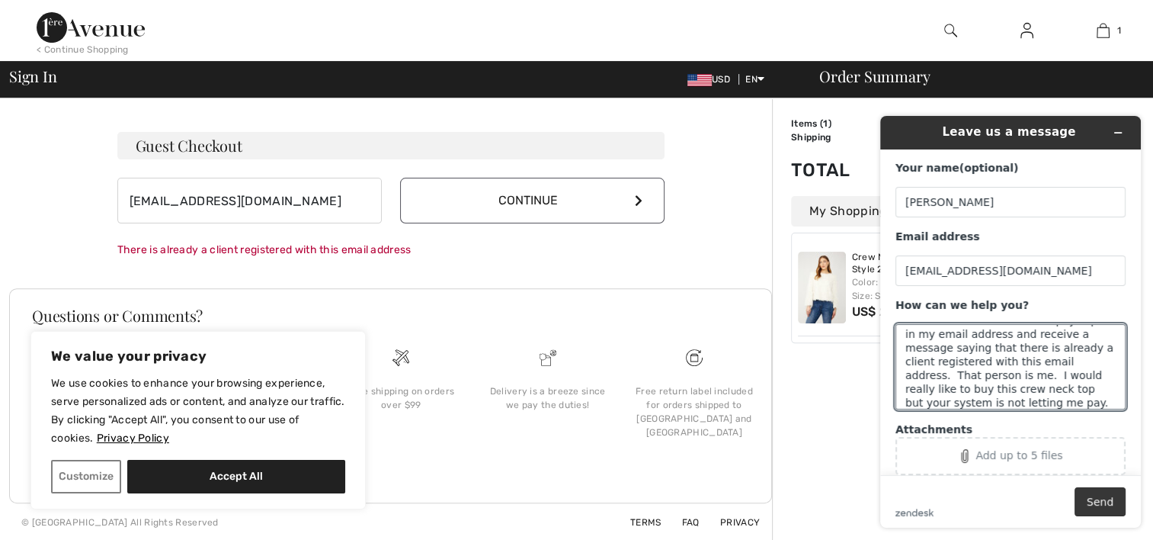
click at [1102, 495] on button "Send" at bounding box center [1100, 501] width 51 height 29
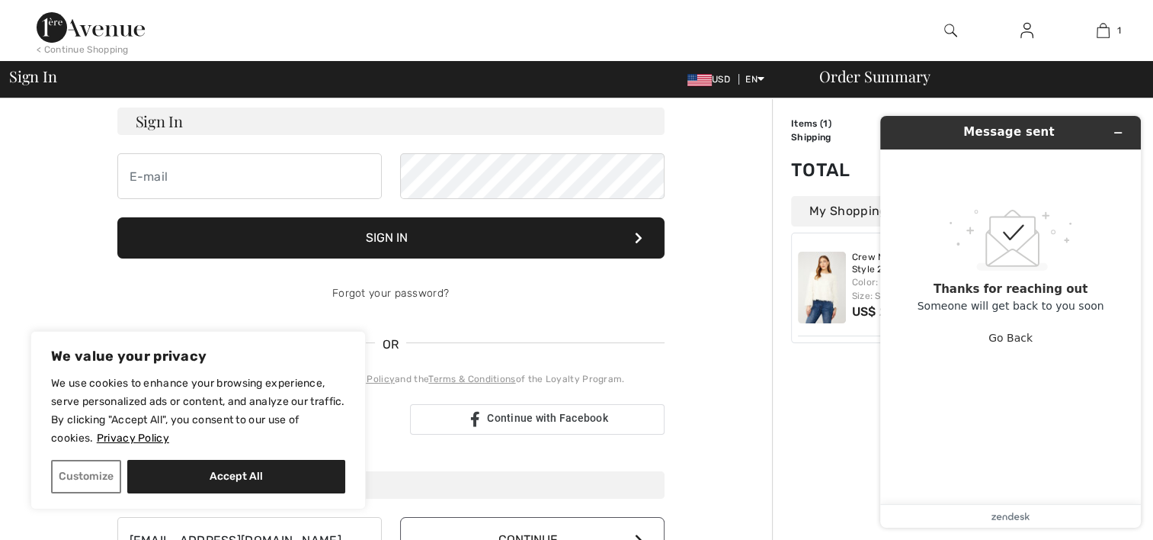
scroll to position [0, 0]
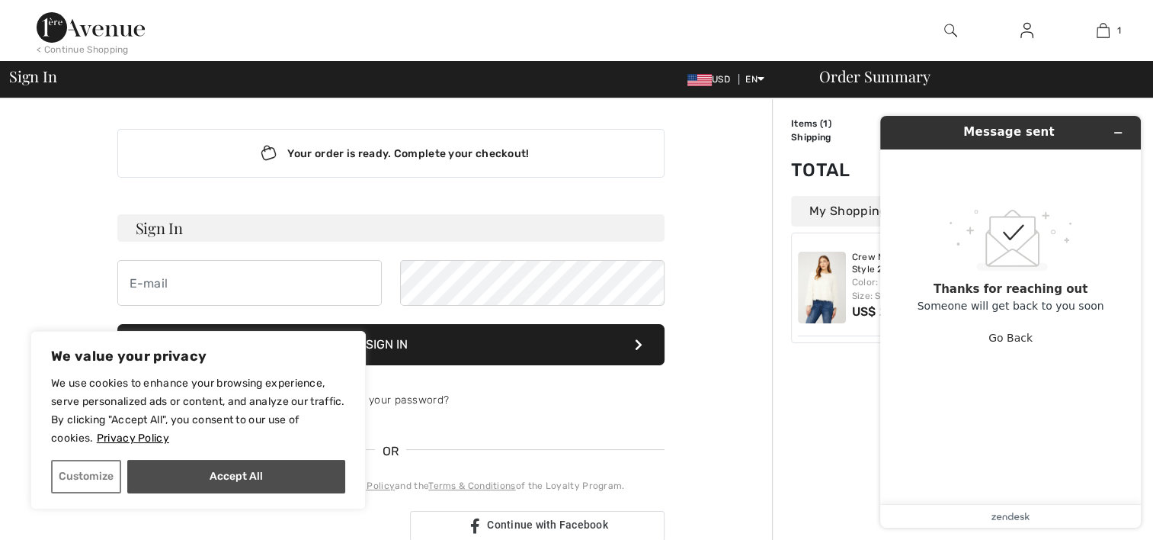
click at [282, 470] on button "Accept All" at bounding box center [236, 477] width 218 height 34
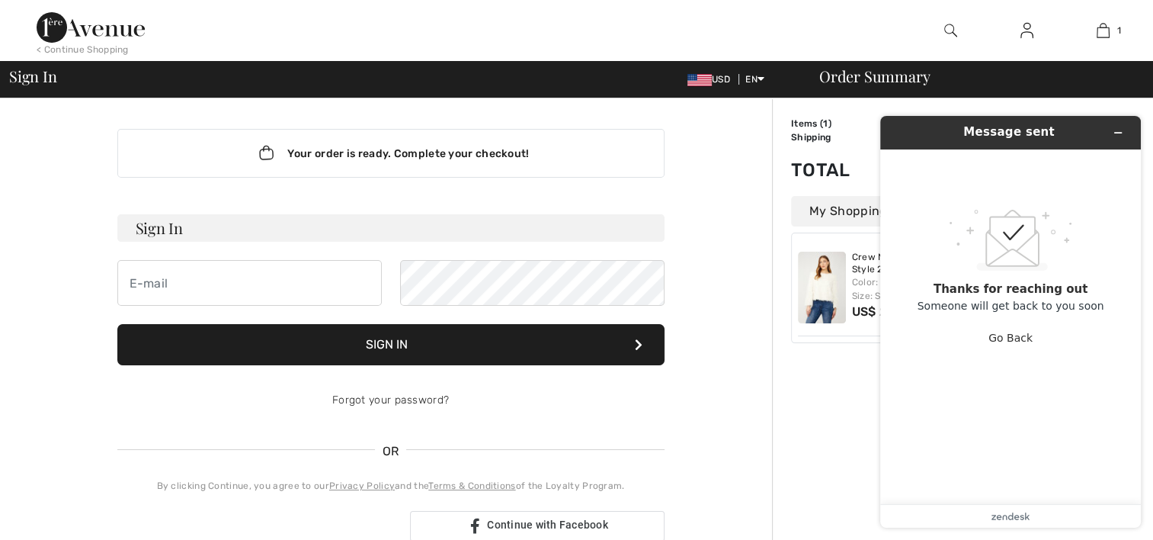
checkbox input "true"
click at [223, 279] on input "email" at bounding box center [249, 283] width 265 height 46
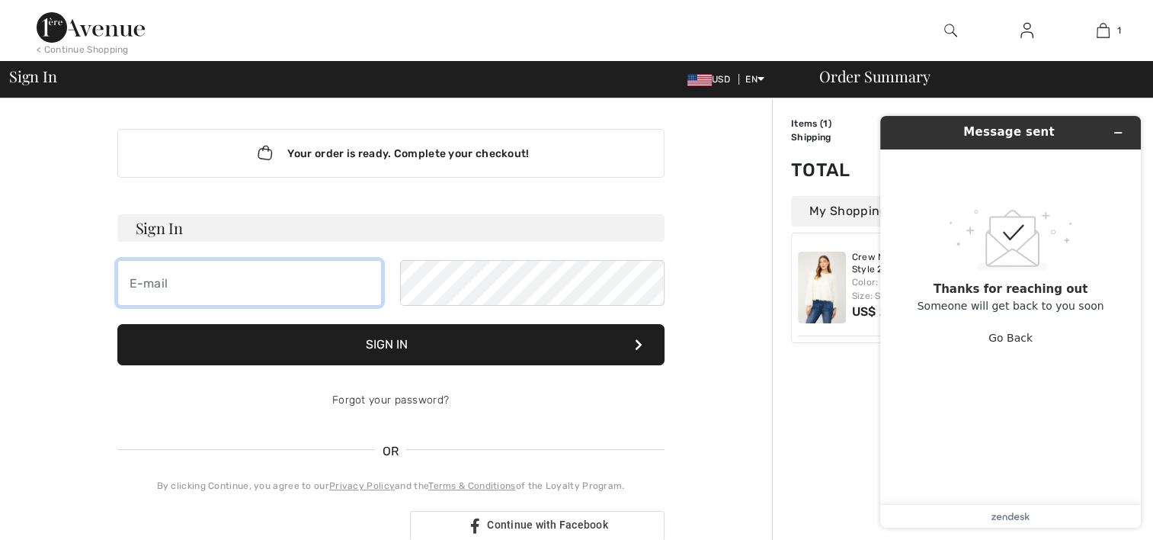
type input "[EMAIL_ADDRESS][DOMAIN_NAME]"
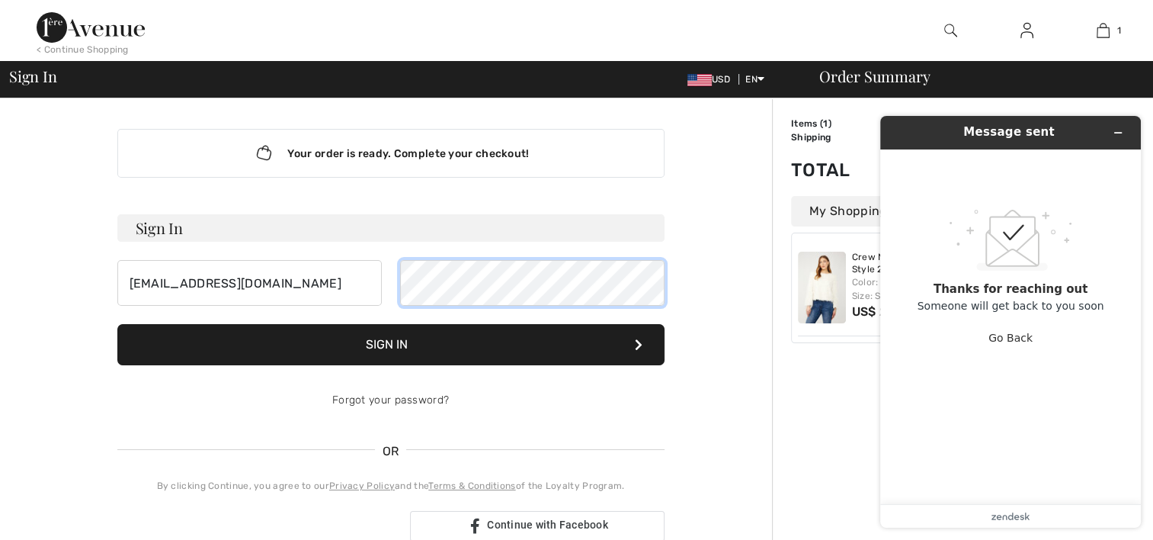
click at [117, 324] on button "Sign In" at bounding box center [390, 344] width 547 height 41
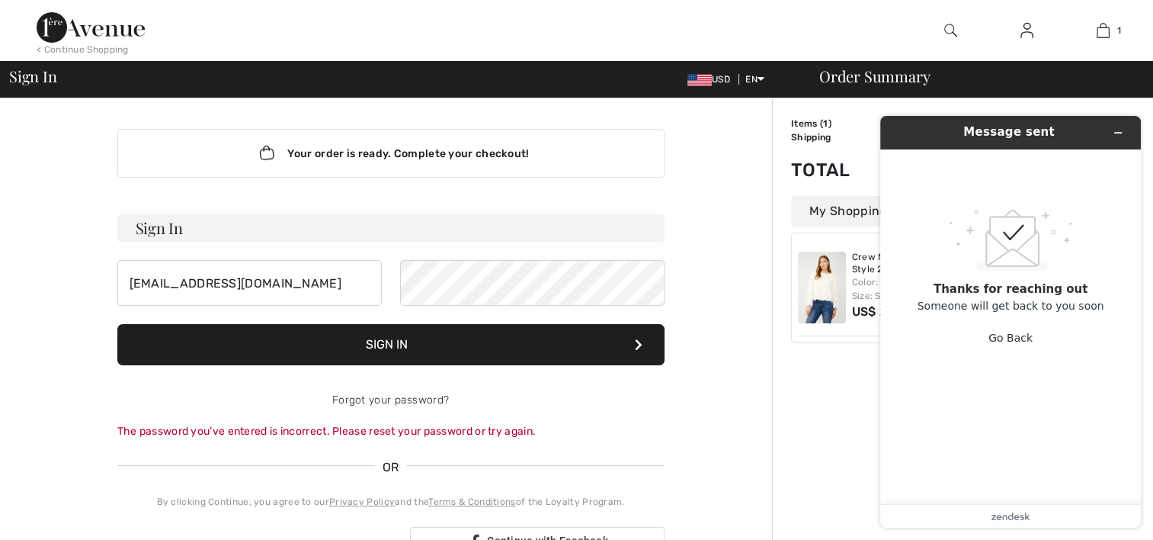
click at [587, 337] on button "Sign In" at bounding box center [390, 344] width 547 height 41
click at [400, 433] on div "The password you’ve entered is incorrect. Please reset your password or try aga…" at bounding box center [390, 431] width 547 height 16
click at [635, 335] on button "Sign In" at bounding box center [390, 344] width 547 height 41
